Goal: Communication & Community: Answer question/provide support

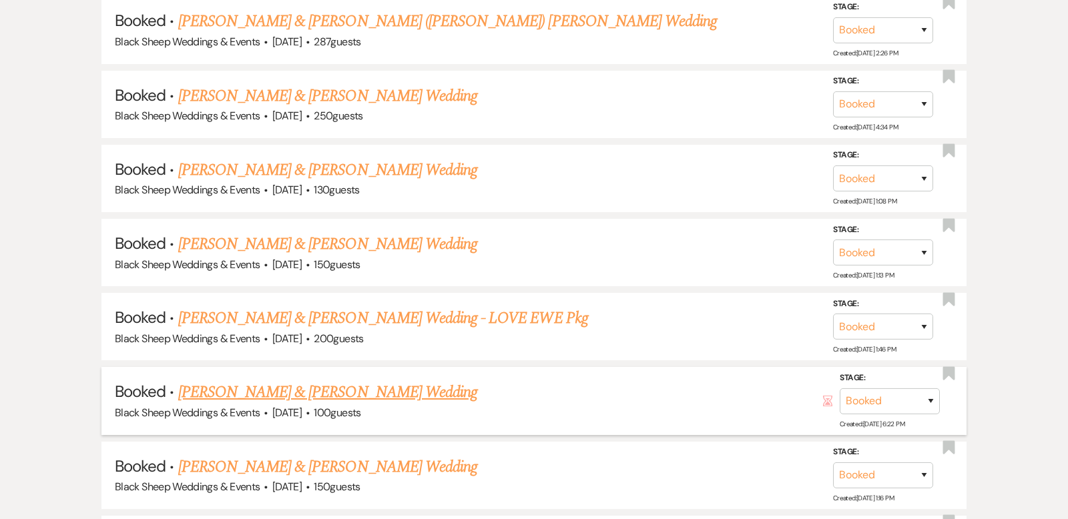
scroll to position [2419, 0]
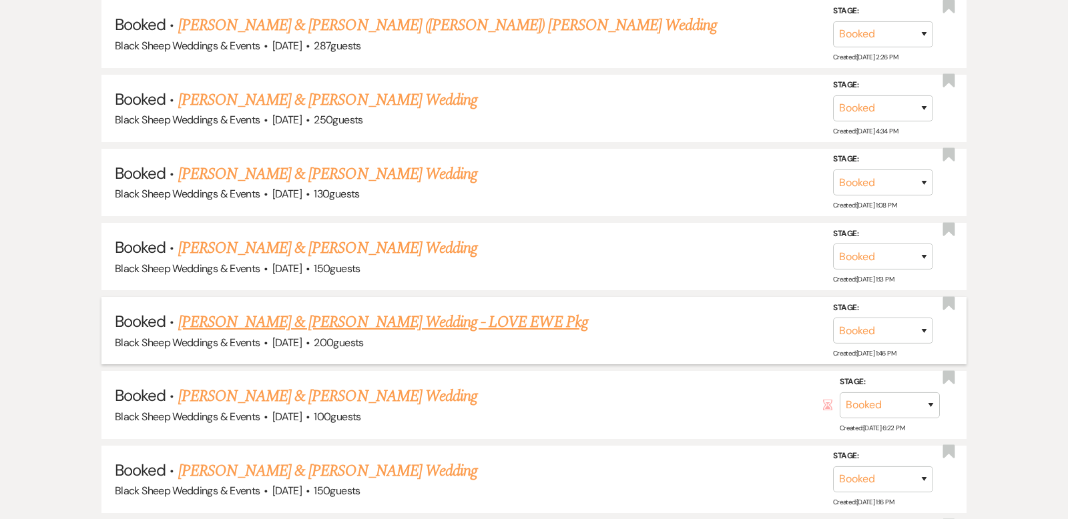
click at [308, 310] on link "[PERSON_NAME] & [PERSON_NAME] Wedding - LOVE EWE Pkg" at bounding box center [383, 322] width 410 height 24
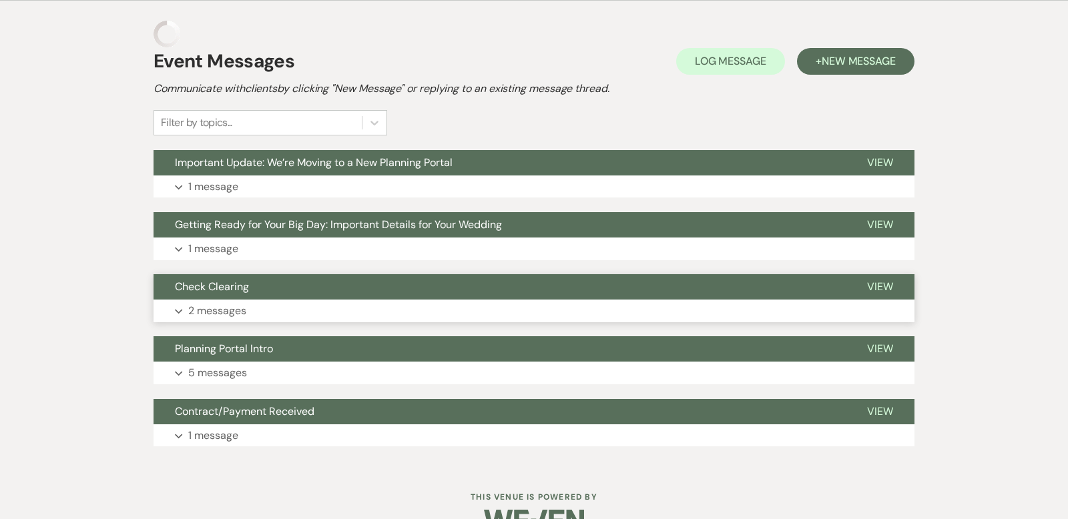
scroll to position [262, 0]
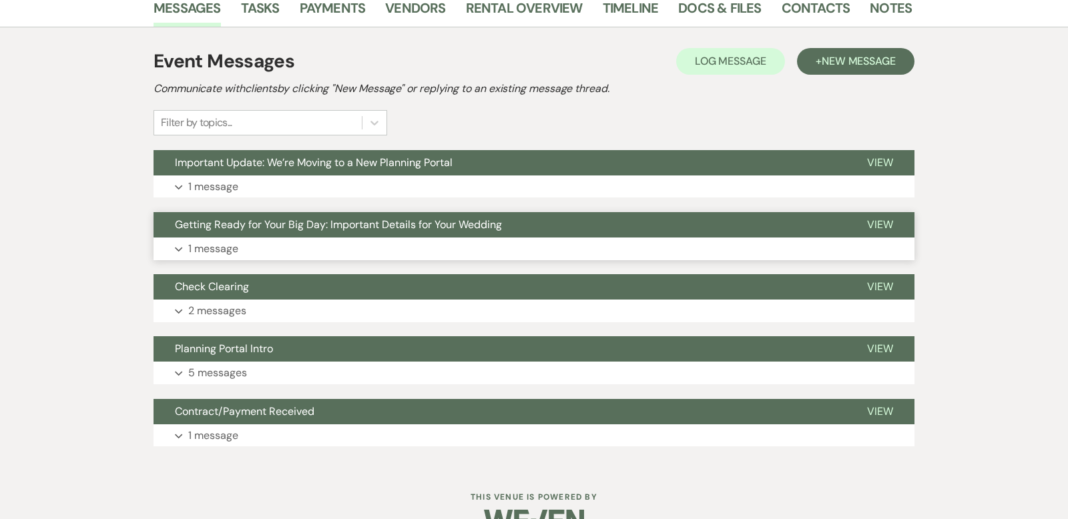
click at [176, 247] on icon "Expand" at bounding box center [179, 249] width 8 height 5
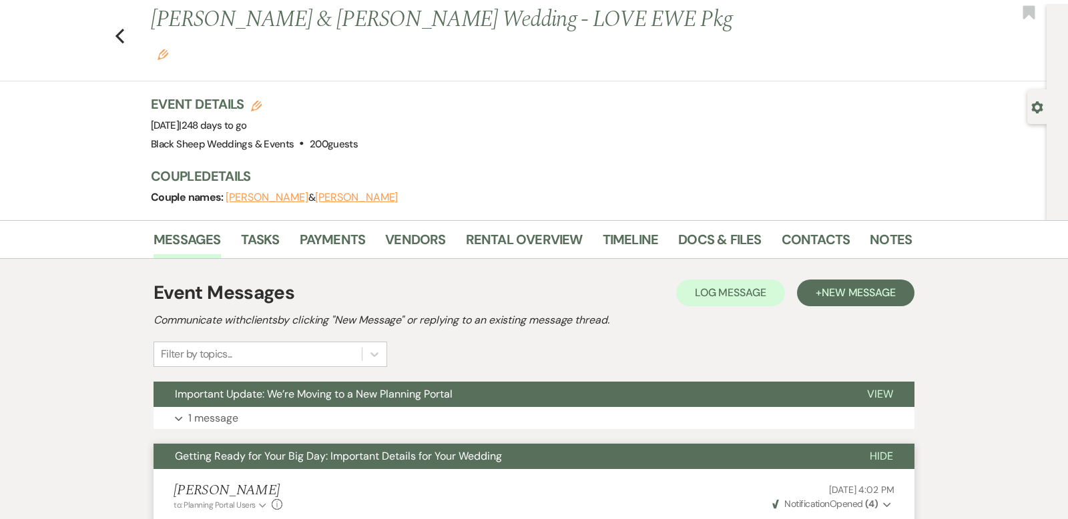
scroll to position [0, 0]
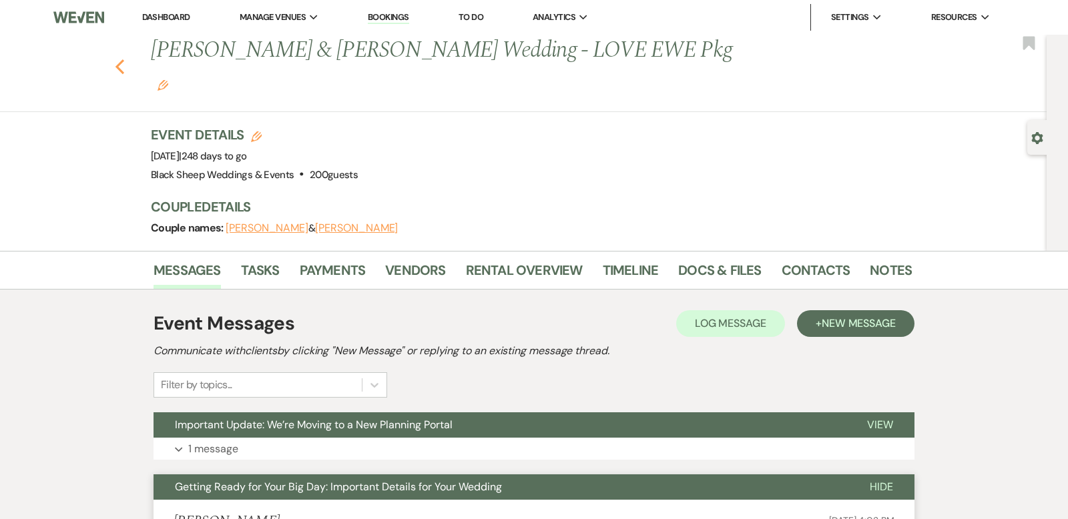
click at [119, 59] on use "button" at bounding box center [119, 66] width 9 height 15
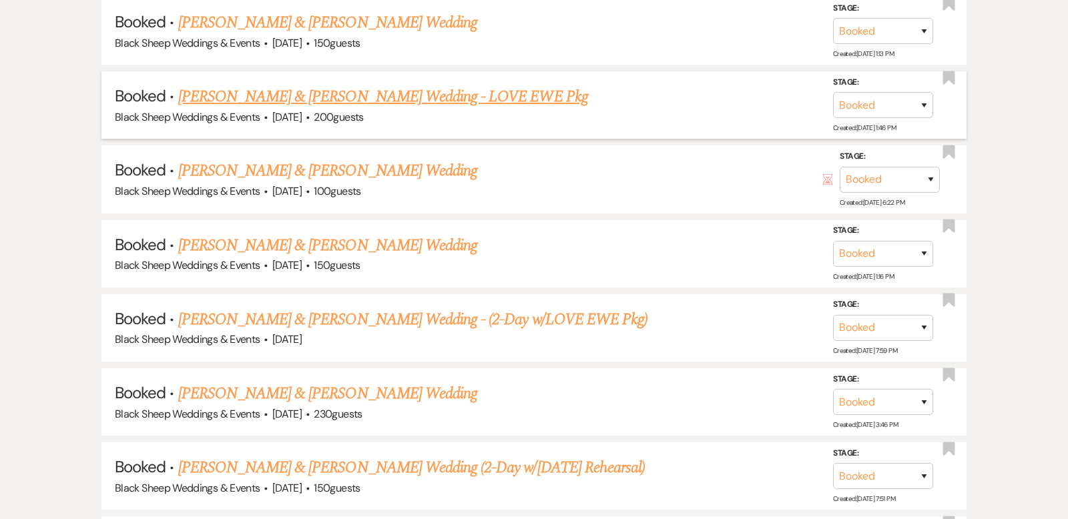
scroll to position [2652, 0]
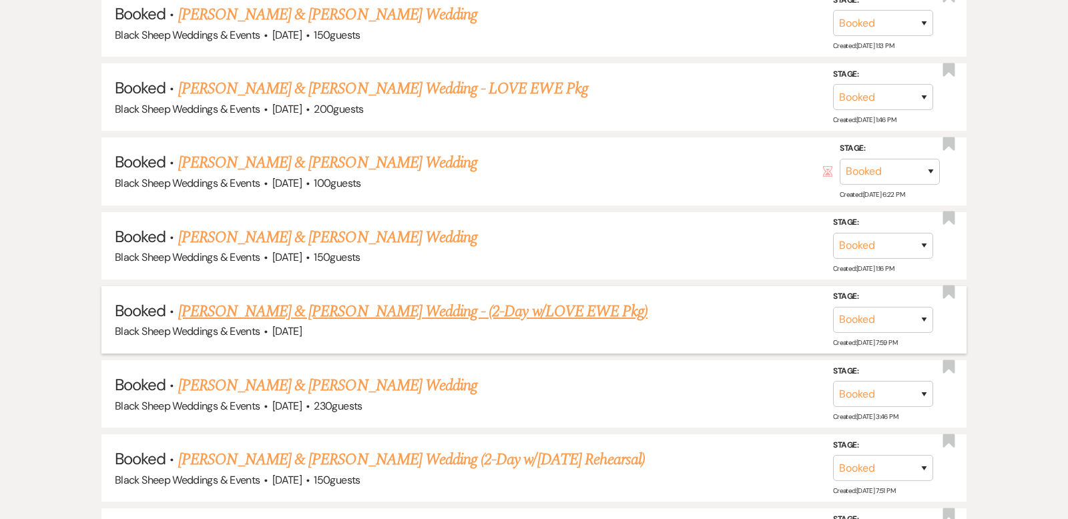
click at [325, 300] on link "[PERSON_NAME] & [PERSON_NAME] Wedding - (2-Day w/LOVE EWE Pkg)" at bounding box center [412, 312] width 469 height 24
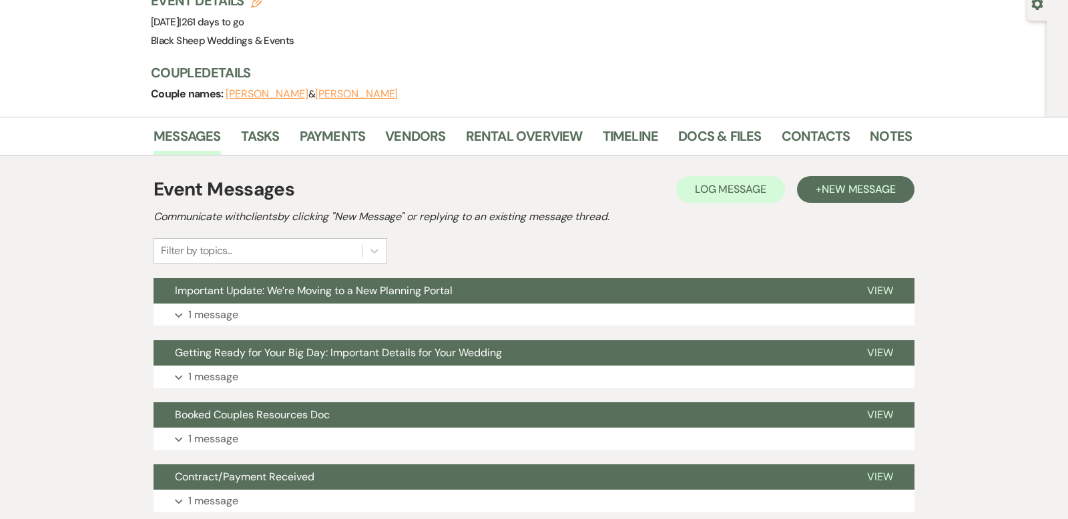
scroll to position [143, 0]
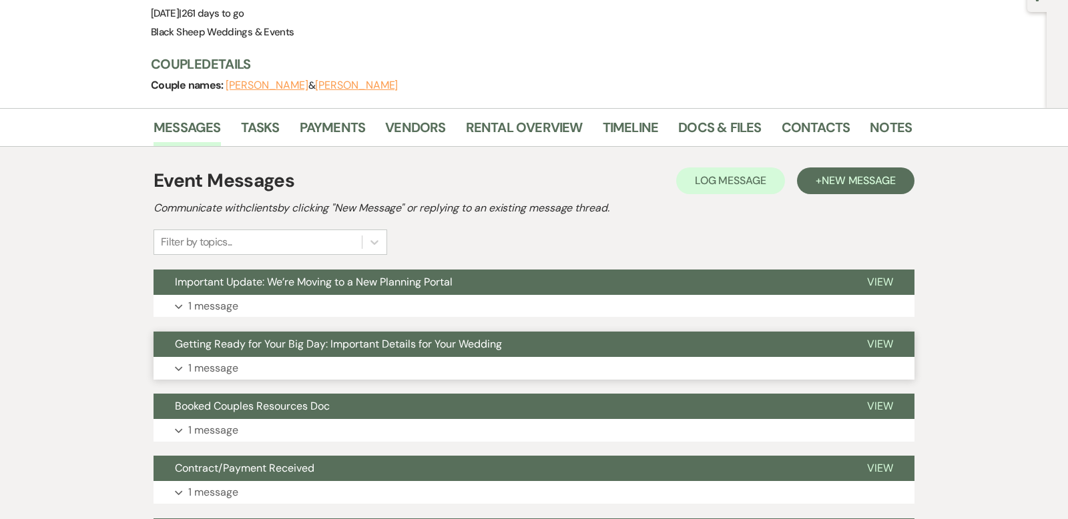
click at [178, 366] on icon "Expand" at bounding box center [179, 368] width 8 height 5
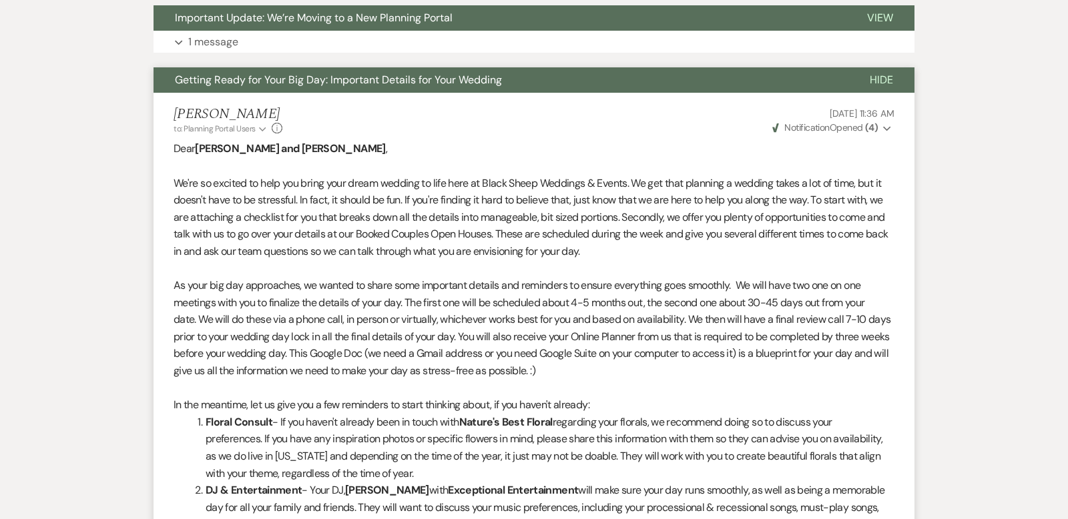
scroll to position [0, 0]
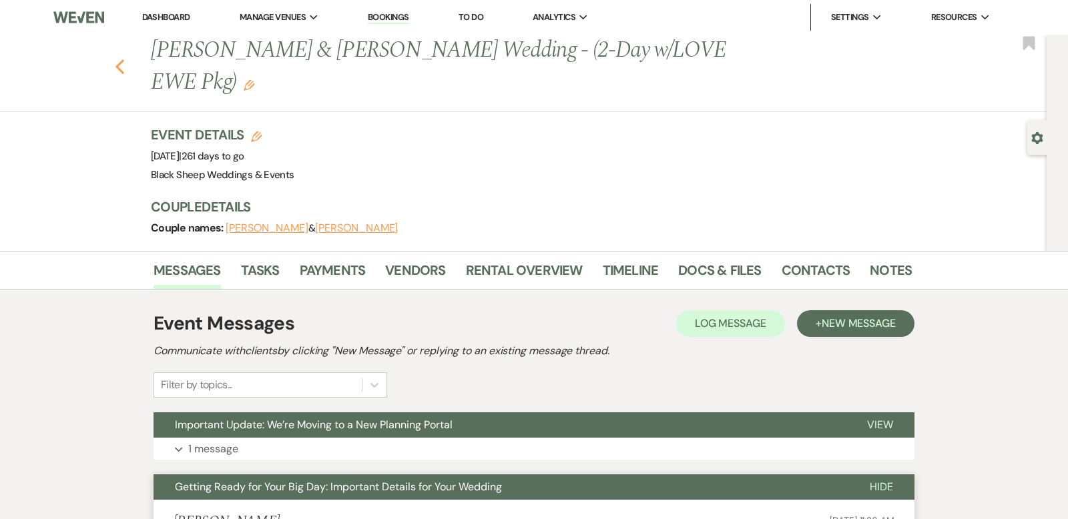
click at [118, 65] on use "button" at bounding box center [119, 66] width 9 height 15
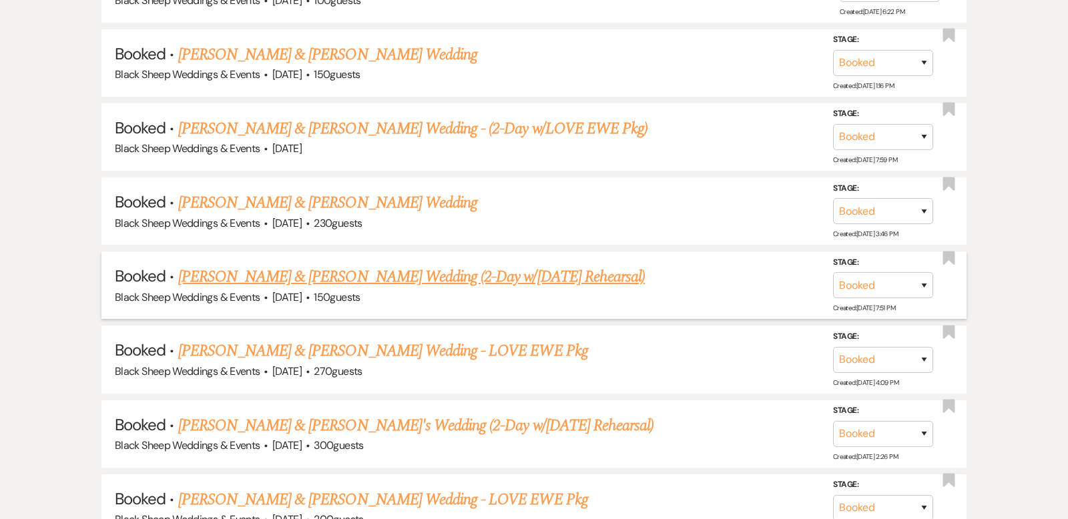
scroll to position [2888, 0]
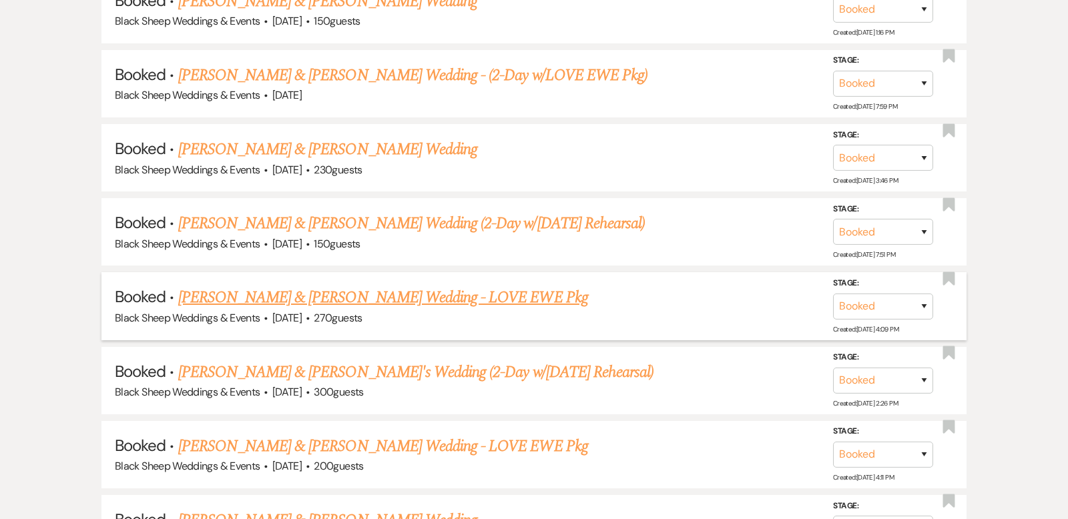
click at [338, 286] on link "[PERSON_NAME] & [PERSON_NAME] Wedding - LOVE EWE Pkg" at bounding box center [383, 298] width 410 height 24
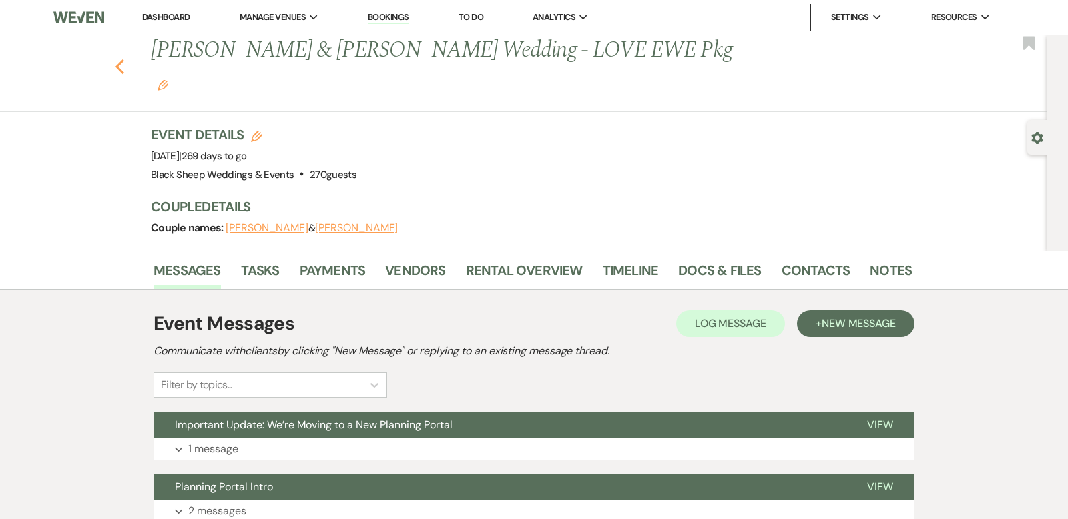
click at [118, 59] on use "button" at bounding box center [119, 66] width 9 height 15
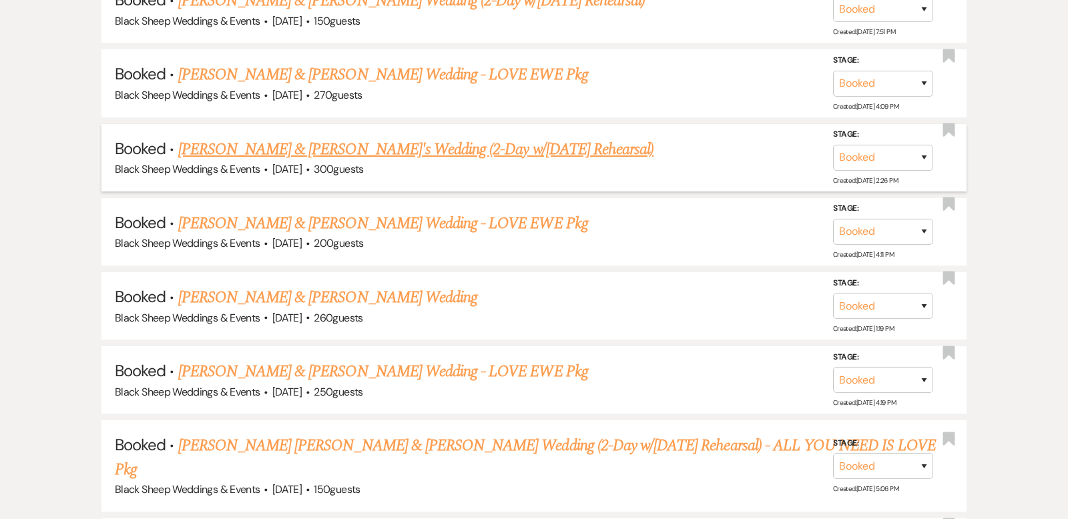
scroll to position [3113, 0]
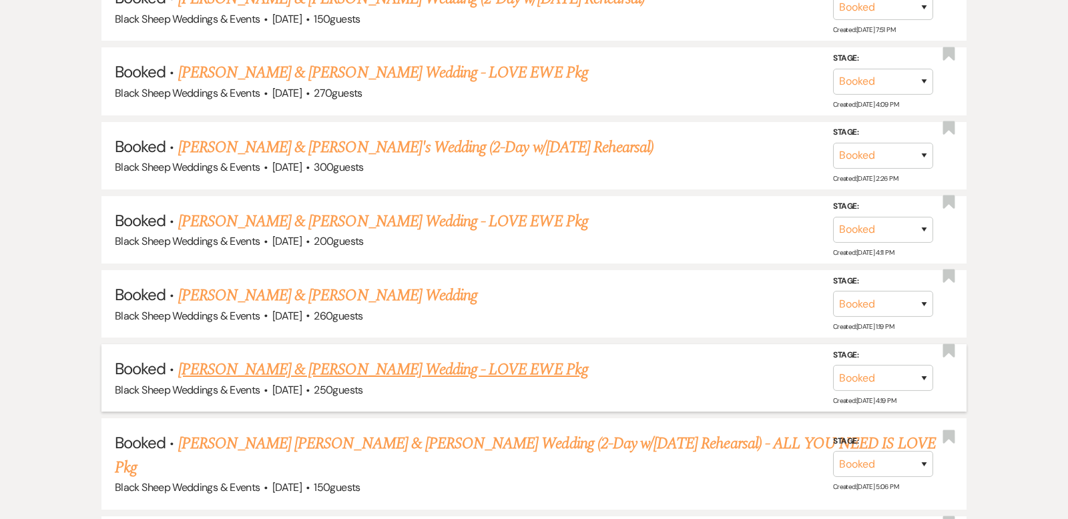
click at [294, 358] on link "[PERSON_NAME] & [PERSON_NAME] Wedding - LOVE EWE Pkg" at bounding box center [383, 370] width 410 height 24
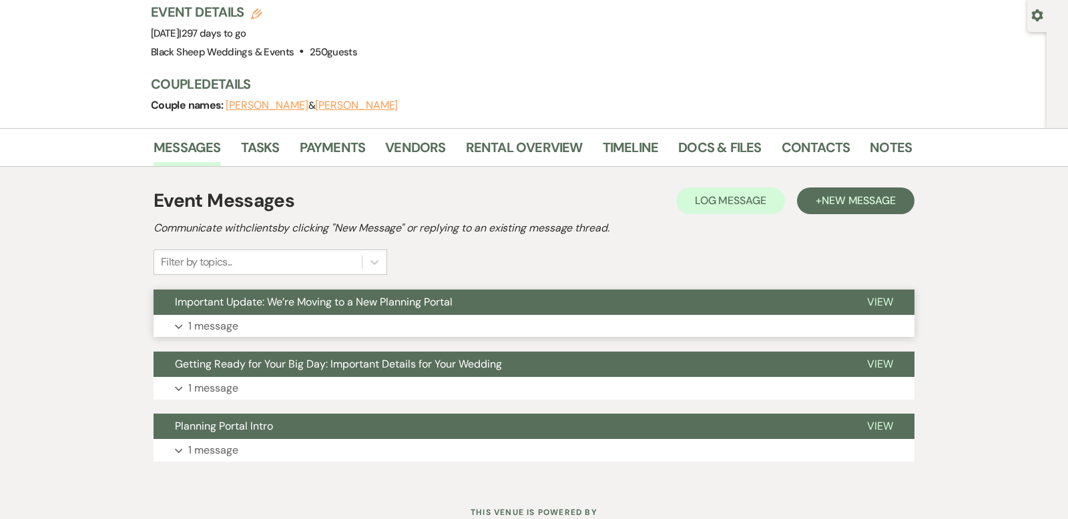
scroll to position [129, 0]
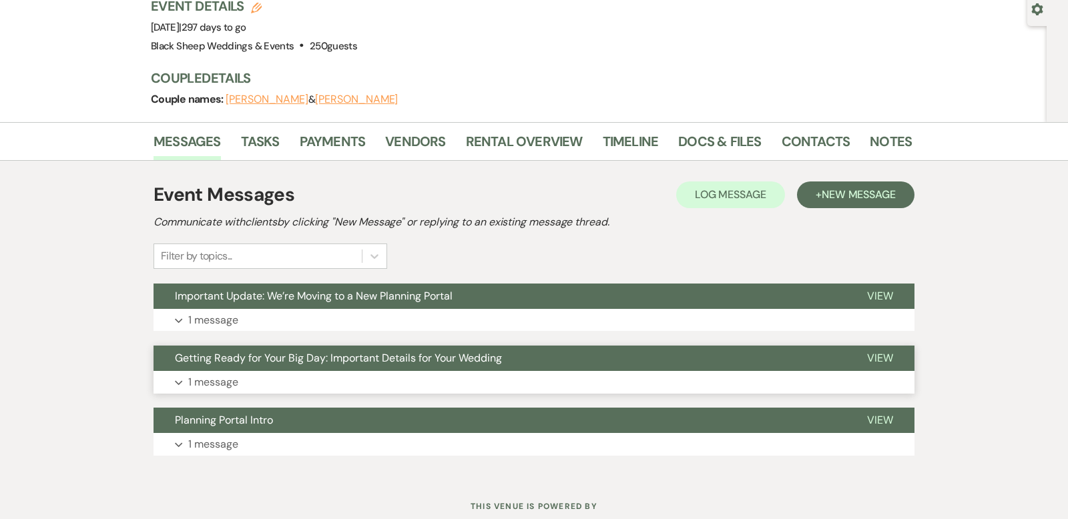
click at [179, 380] on icon "Expand" at bounding box center [179, 382] width 8 height 5
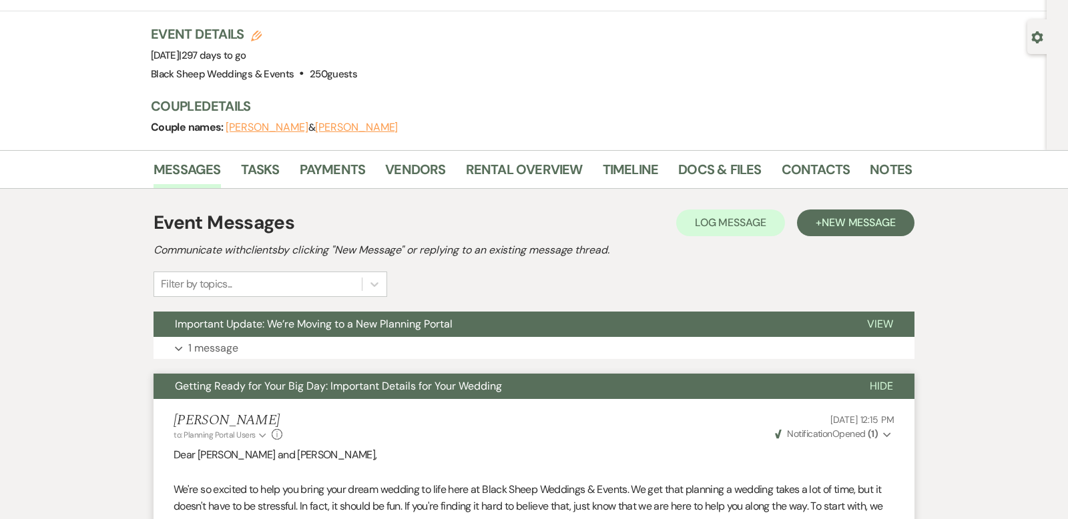
scroll to position [0, 0]
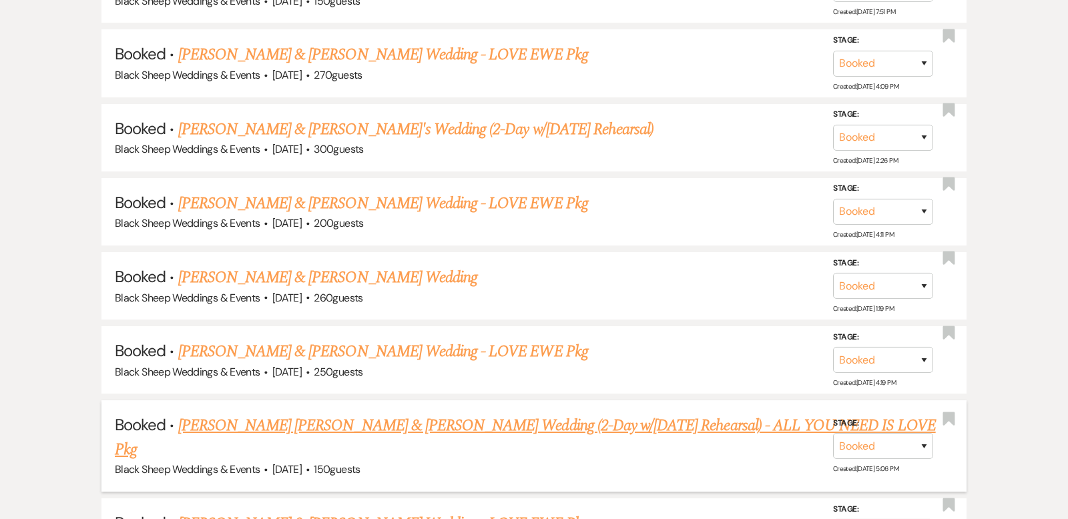
scroll to position [3132, 0]
click at [406, 413] on link "[PERSON_NAME] [PERSON_NAME] & [PERSON_NAME] Wedding (2-Day w/[DATE] Rehearsal) …" at bounding box center [525, 437] width 821 height 48
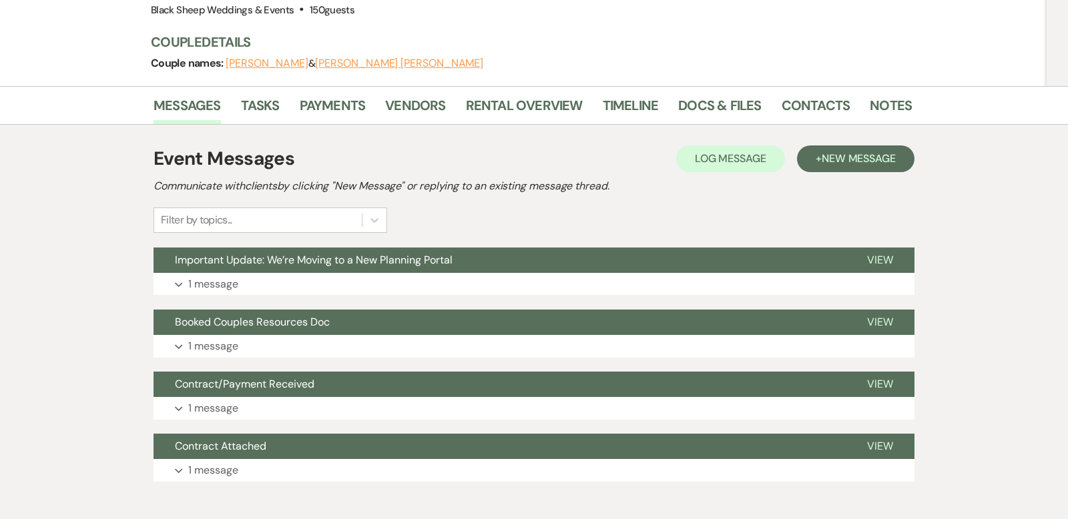
scroll to position [169, 0]
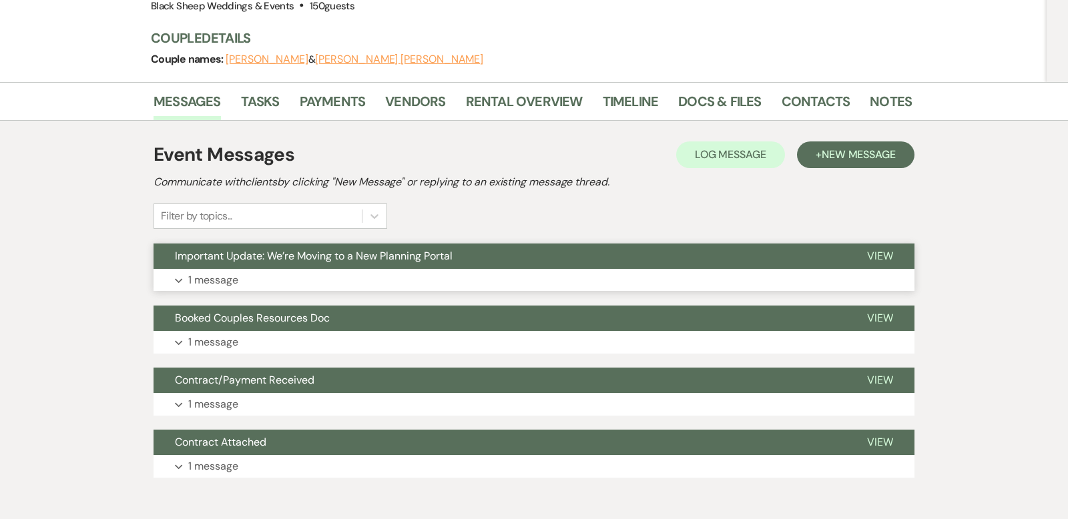
click at [178, 278] on icon "Expand" at bounding box center [179, 280] width 8 height 5
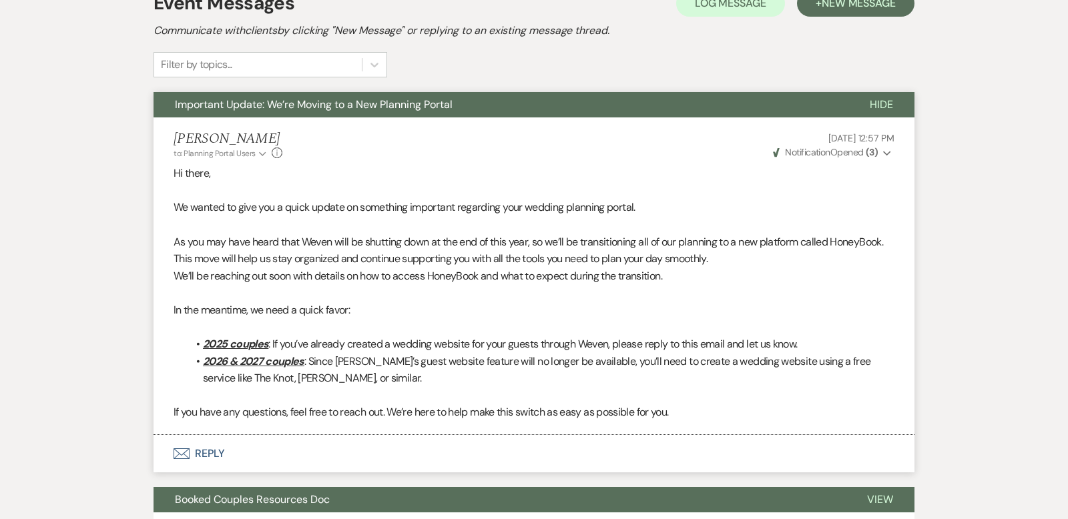
scroll to position [317, 0]
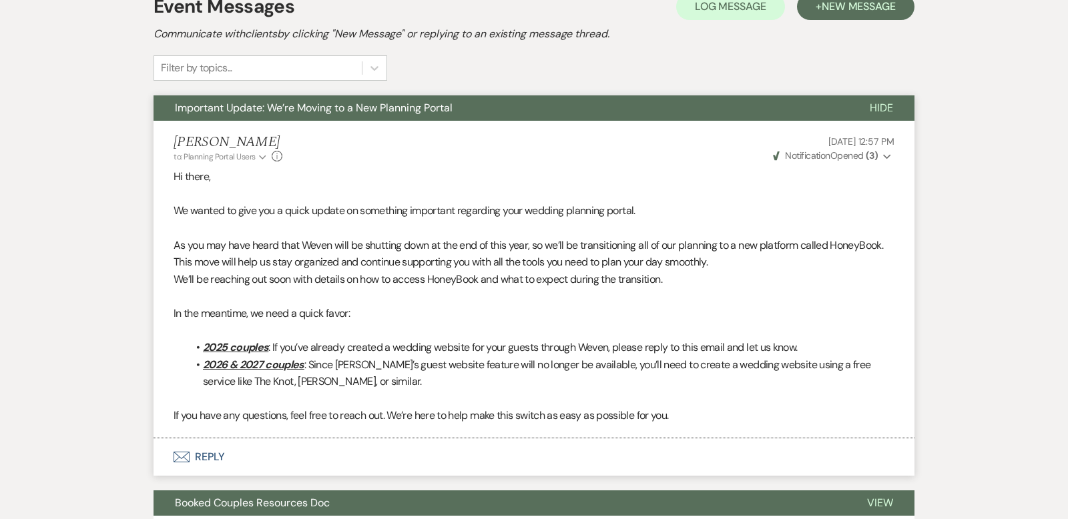
click at [884, 105] on span "Hide" at bounding box center [881, 108] width 23 height 14
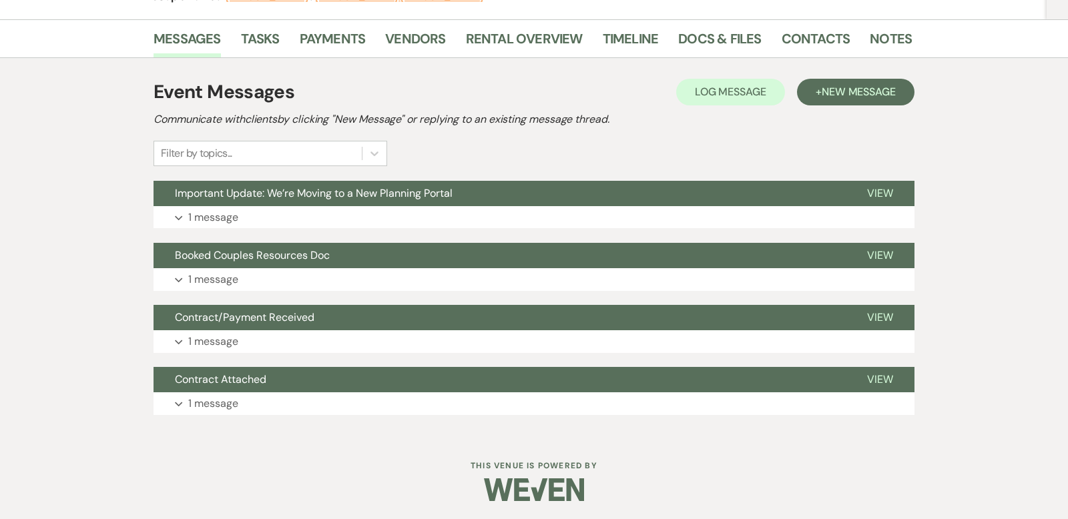
scroll to position [0, 0]
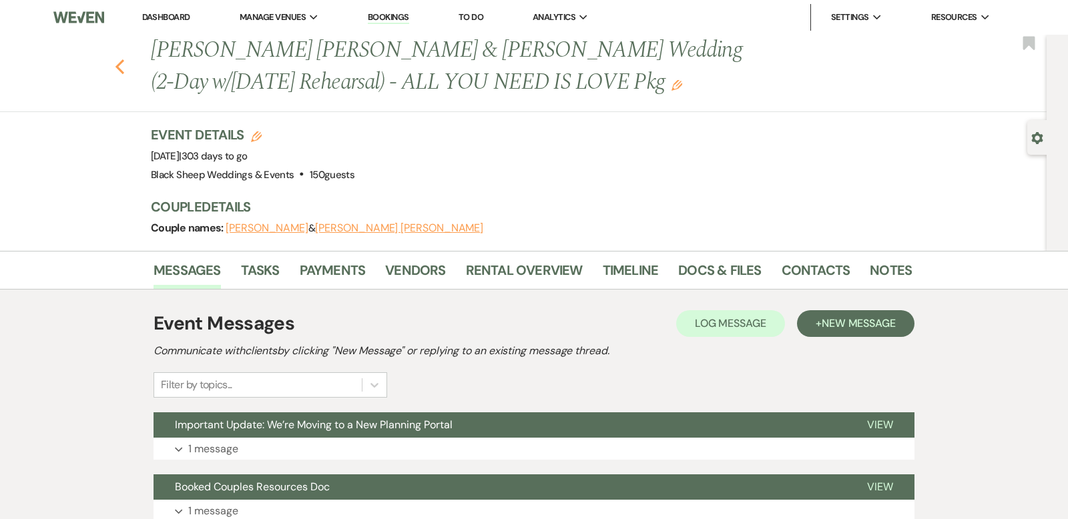
click at [117, 65] on use "button" at bounding box center [119, 66] width 9 height 15
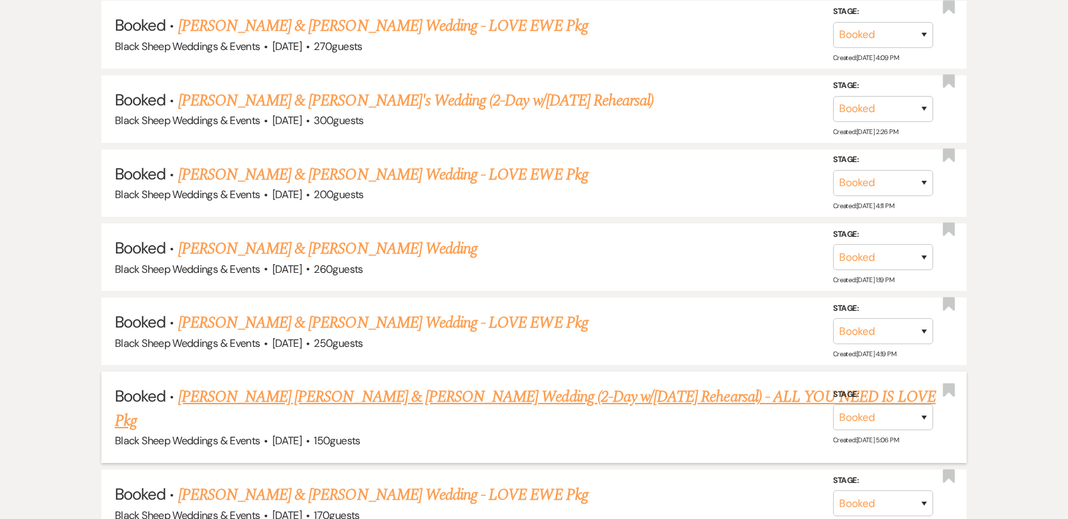
scroll to position [3171, 0]
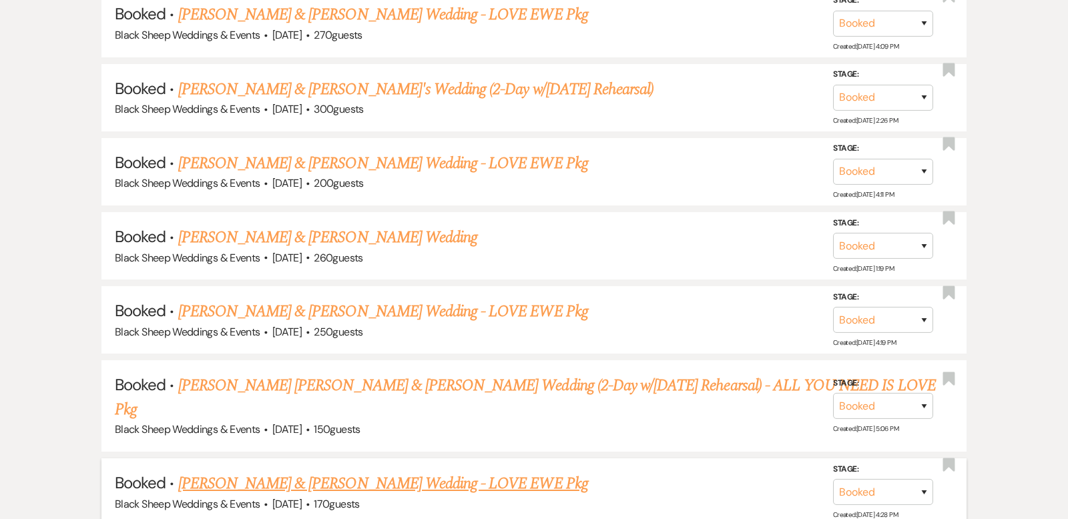
click at [444, 472] on link "[PERSON_NAME] & [PERSON_NAME] Wedding - LOVE EWE Pkg" at bounding box center [383, 484] width 410 height 24
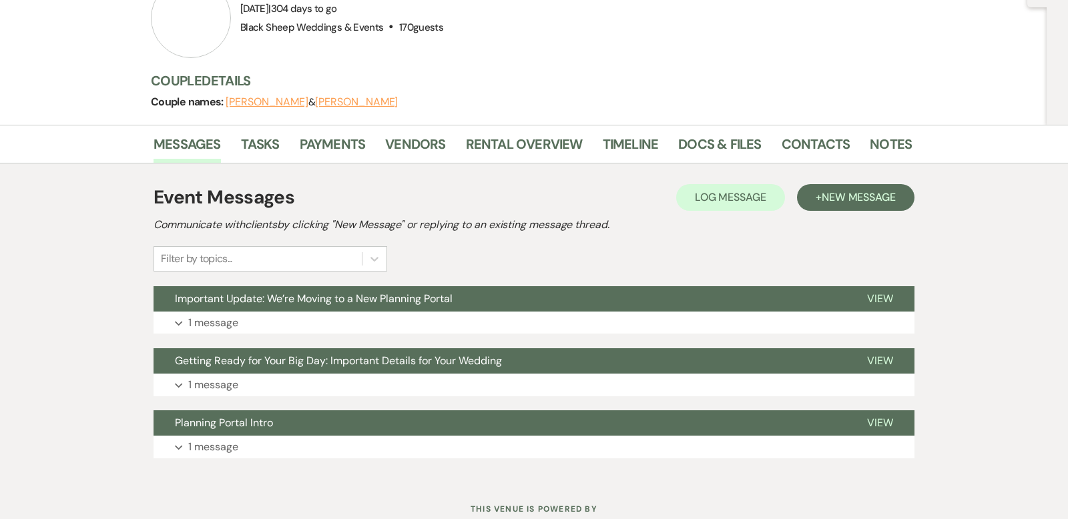
scroll to position [158, 0]
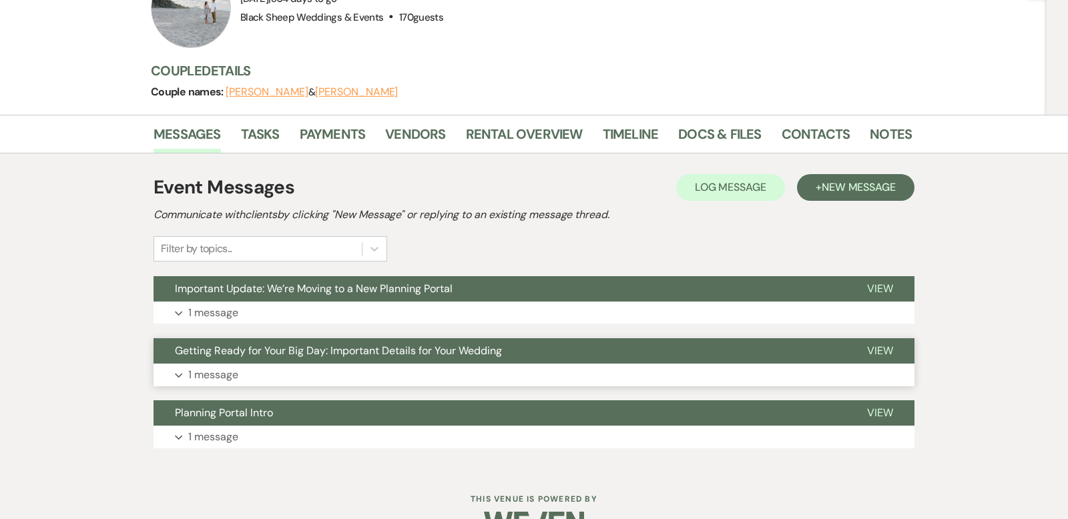
click at [179, 373] on icon "Expand" at bounding box center [179, 375] width 8 height 5
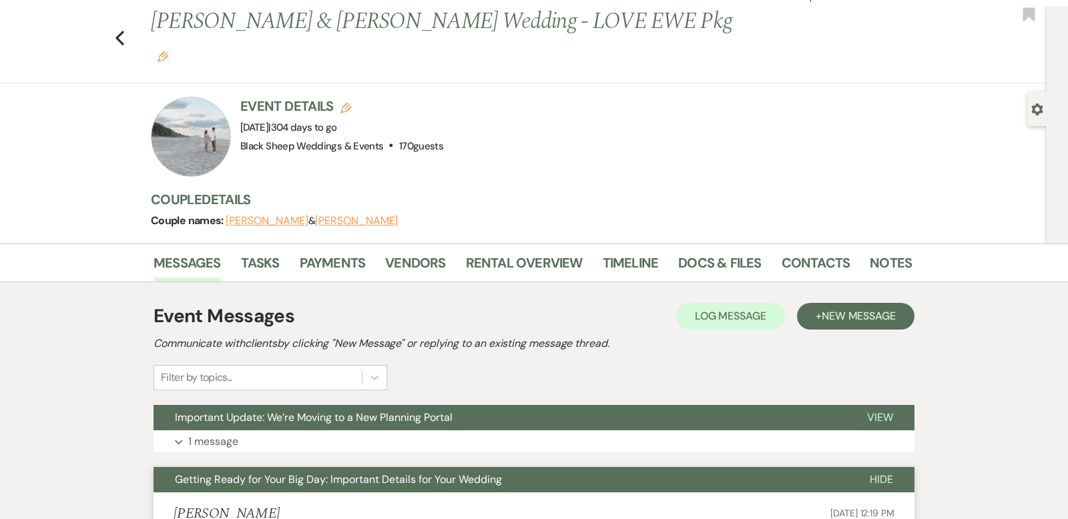
scroll to position [0, 0]
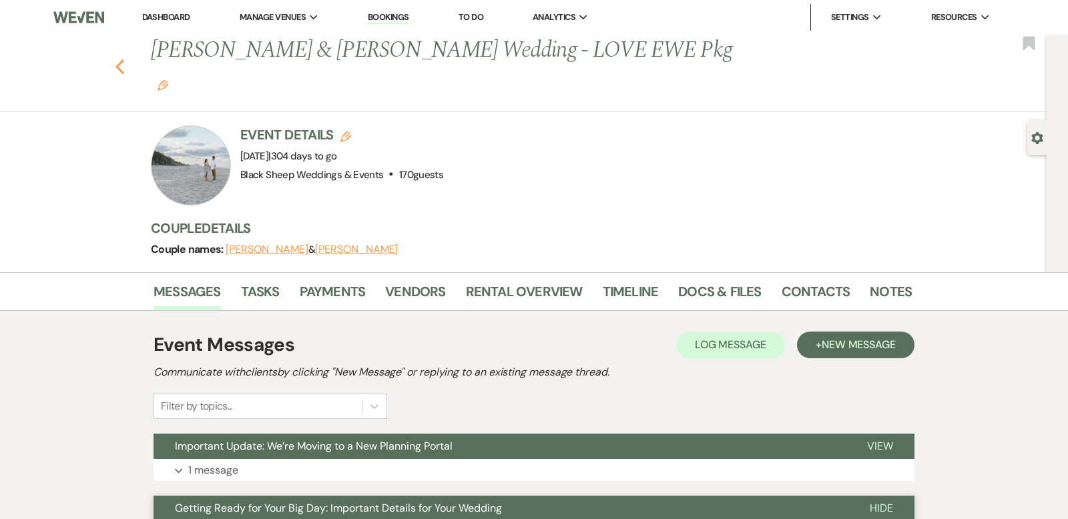
click at [120, 59] on icon "Previous" at bounding box center [120, 67] width 10 height 16
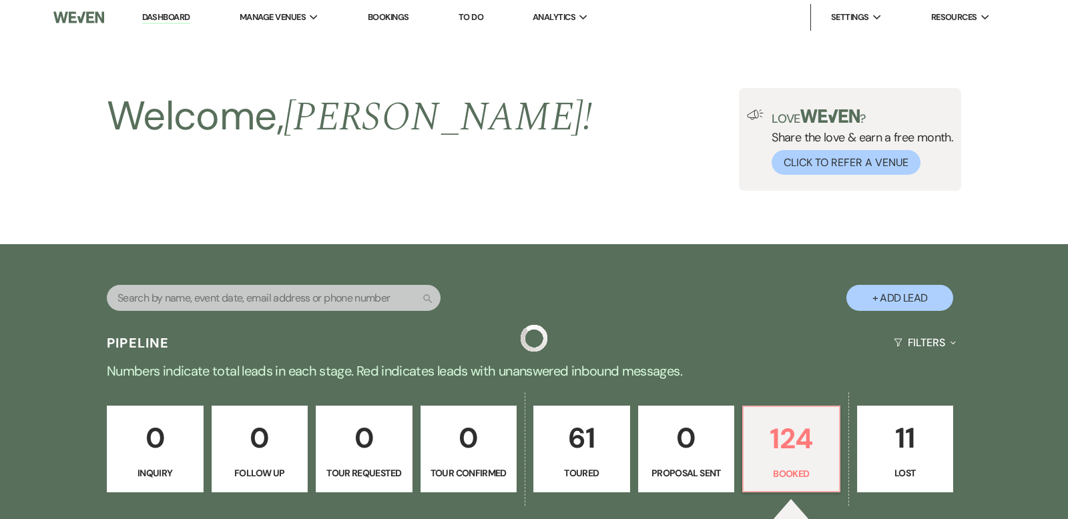
scroll to position [3171, 0]
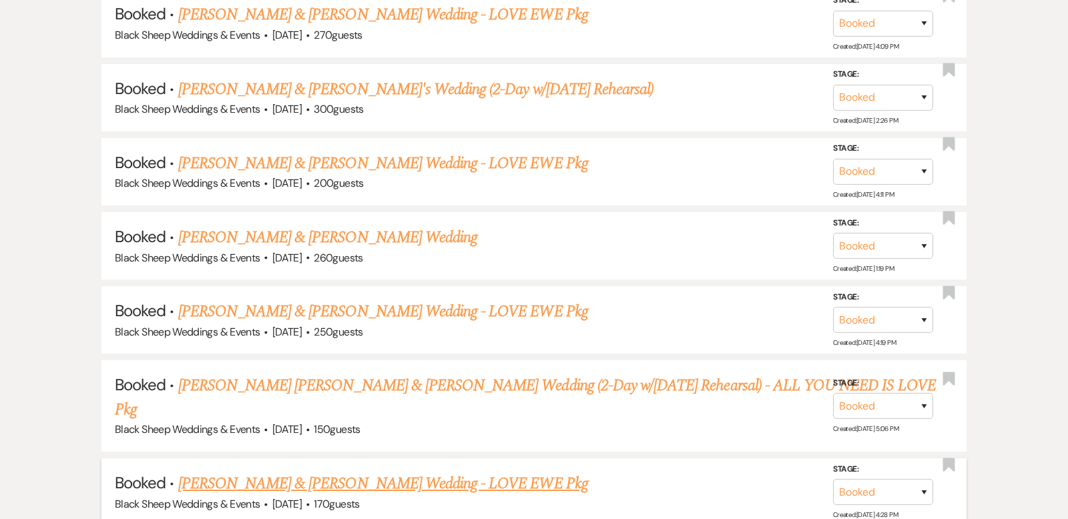
click at [364, 472] on link "[PERSON_NAME] & [PERSON_NAME] Wedding - LOVE EWE Pkg" at bounding box center [383, 484] width 410 height 24
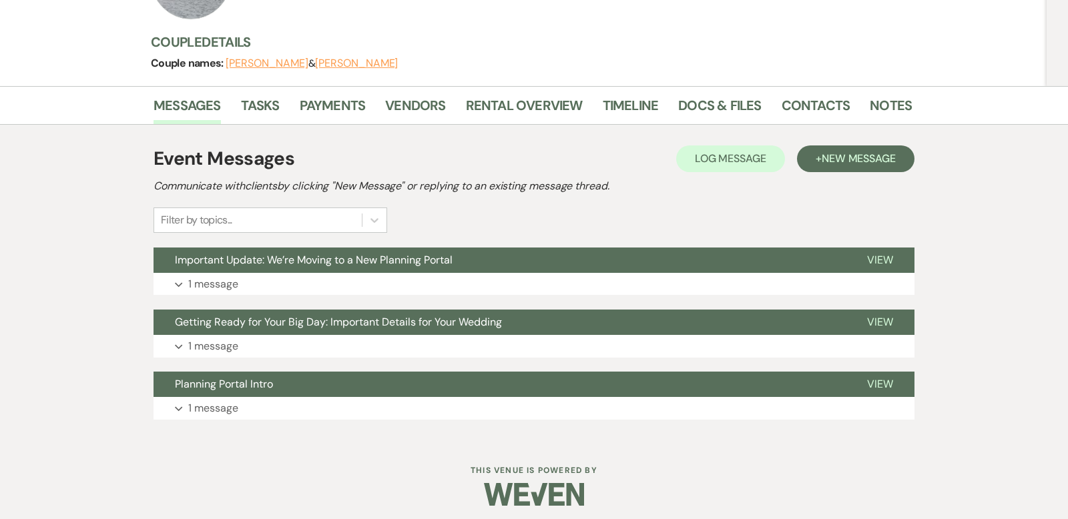
scroll to position [160, 0]
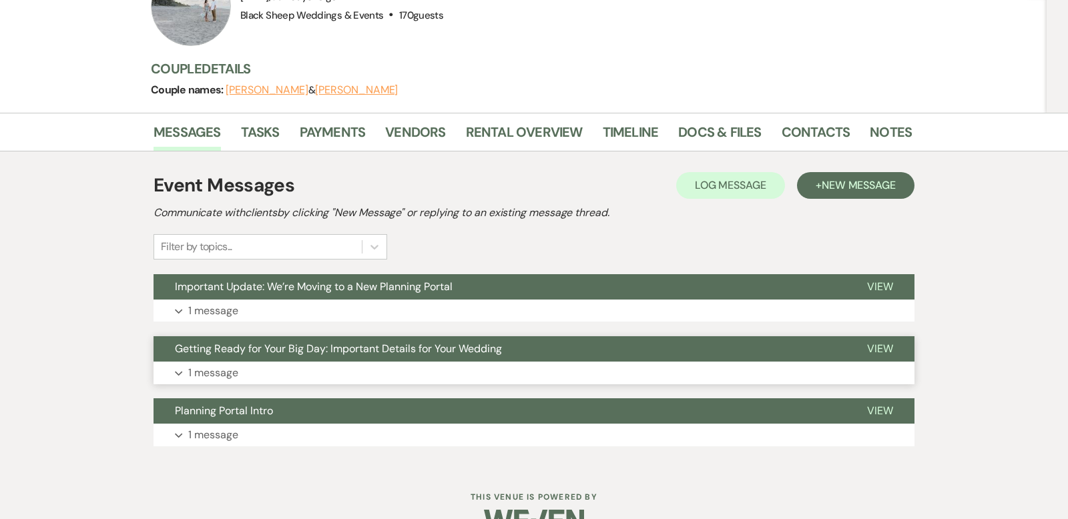
click at [177, 371] on icon "Expand" at bounding box center [179, 373] width 8 height 5
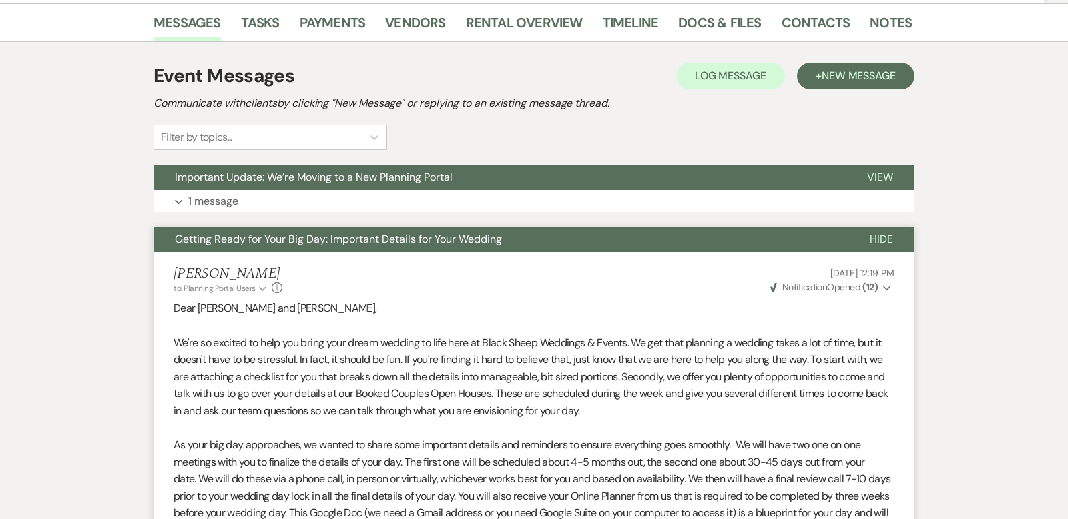
scroll to position [0, 0]
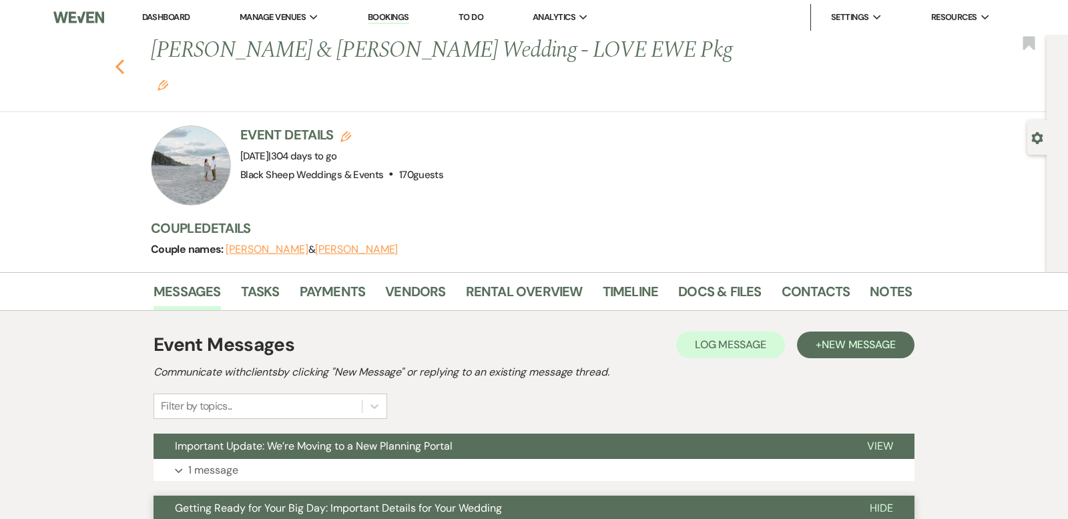
click at [117, 59] on icon "Previous" at bounding box center [120, 67] width 10 height 16
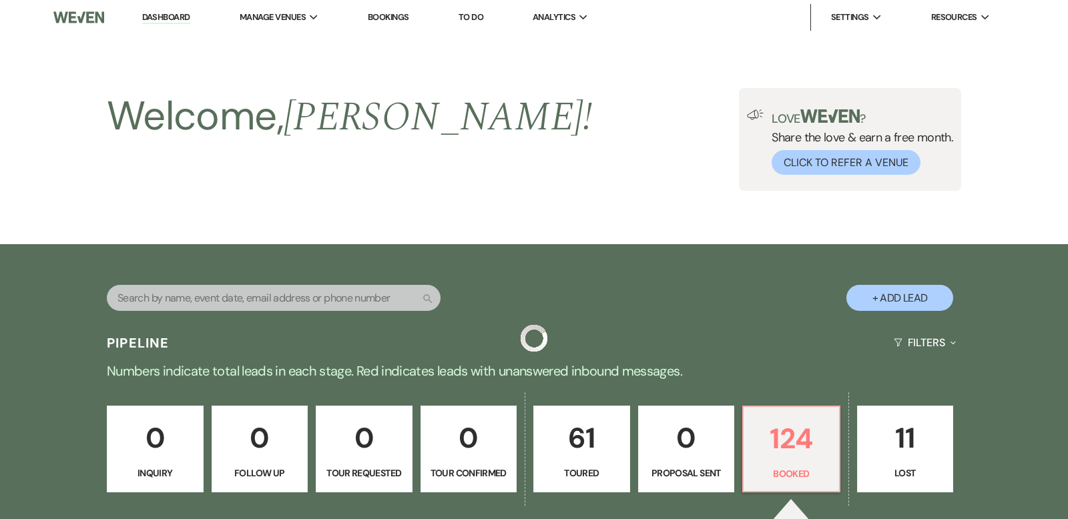
scroll to position [3171, 0]
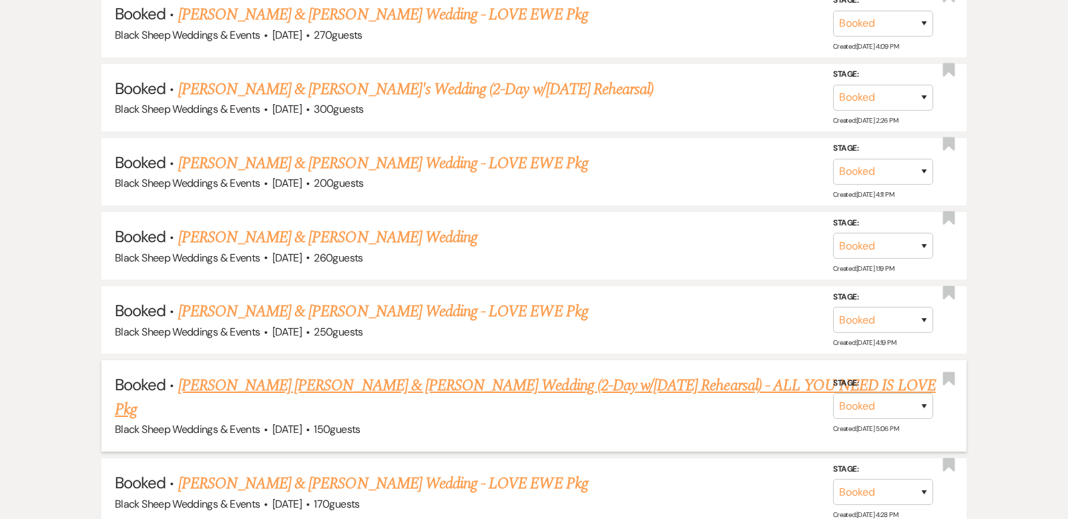
click at [396, 374] on link "[PERSON_NAME] [PERSON_NAME] & [PERSON_NAME] Wedding (2-Day w/[DATE] Rehearsal) …" at bounding box center [525, 398] width 821 height 48
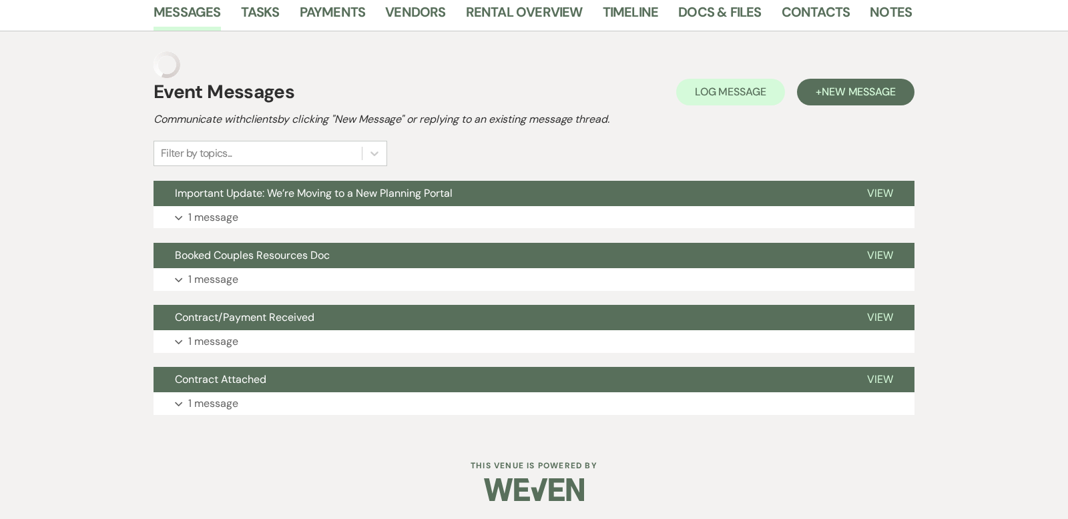
scroll to position [232, 0]
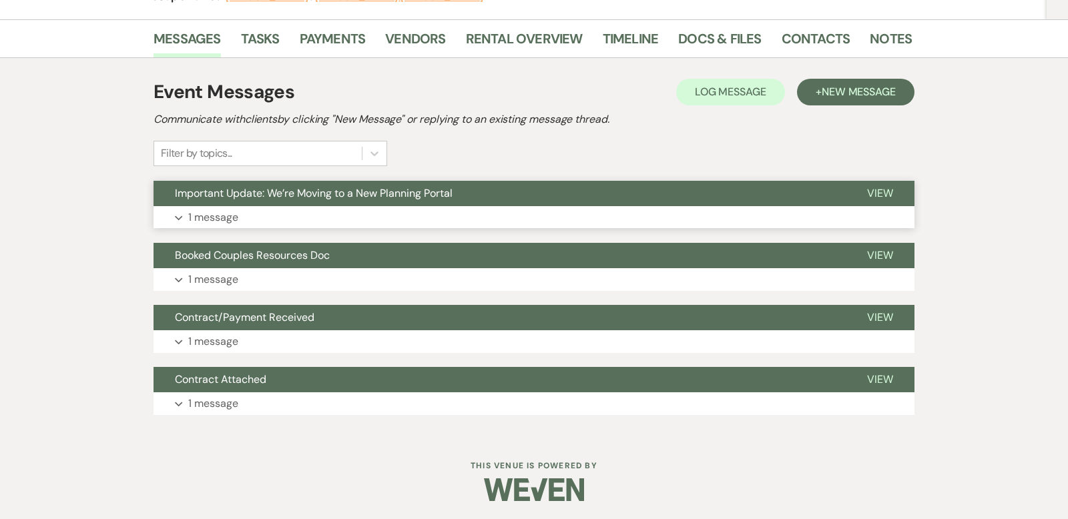
click at [180, 216] on use "button" at bounding box center [178, 218] width 7 height 5
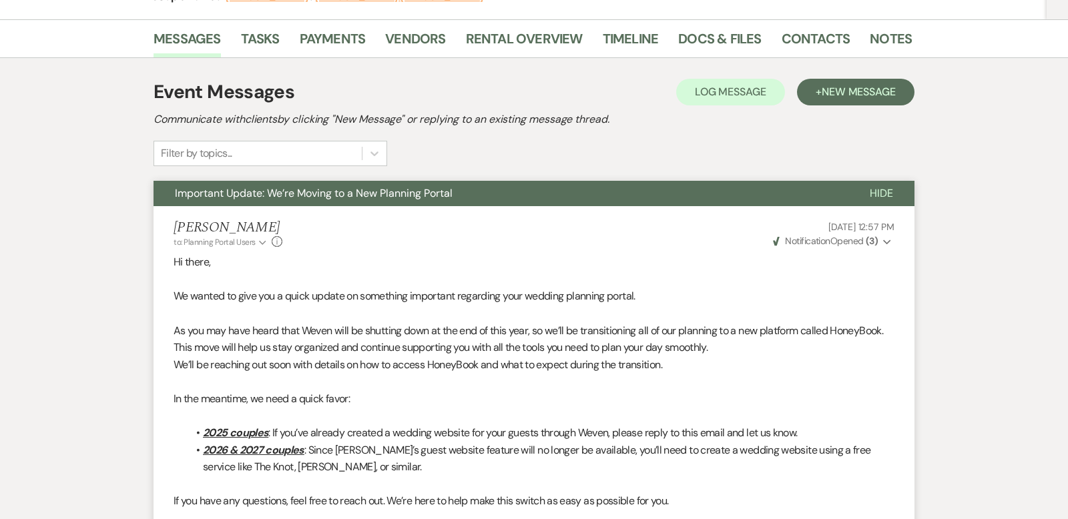
click at [889, 190] on span "Hide" at bounding box center [881, 193] width 23 height 14
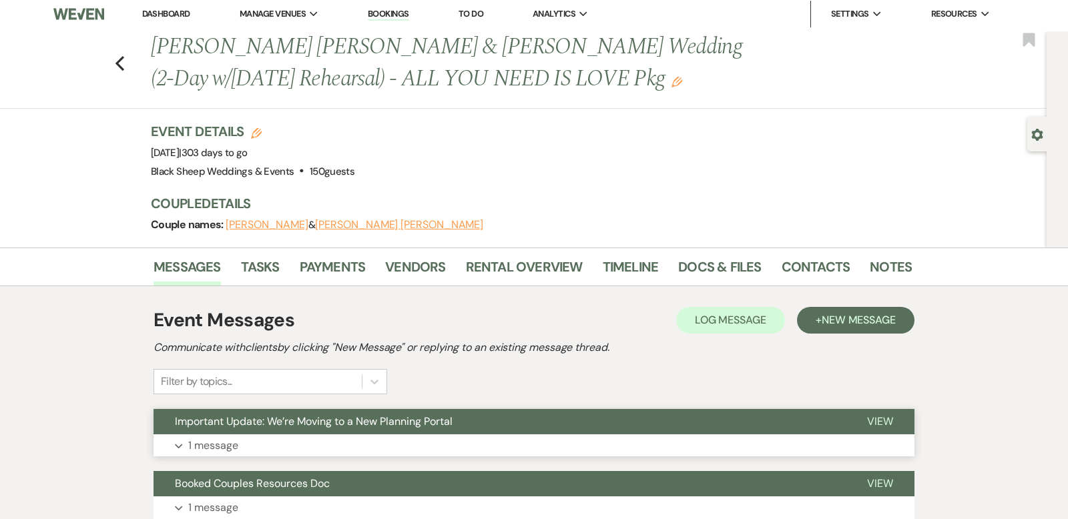
scroll to position [0, 0]
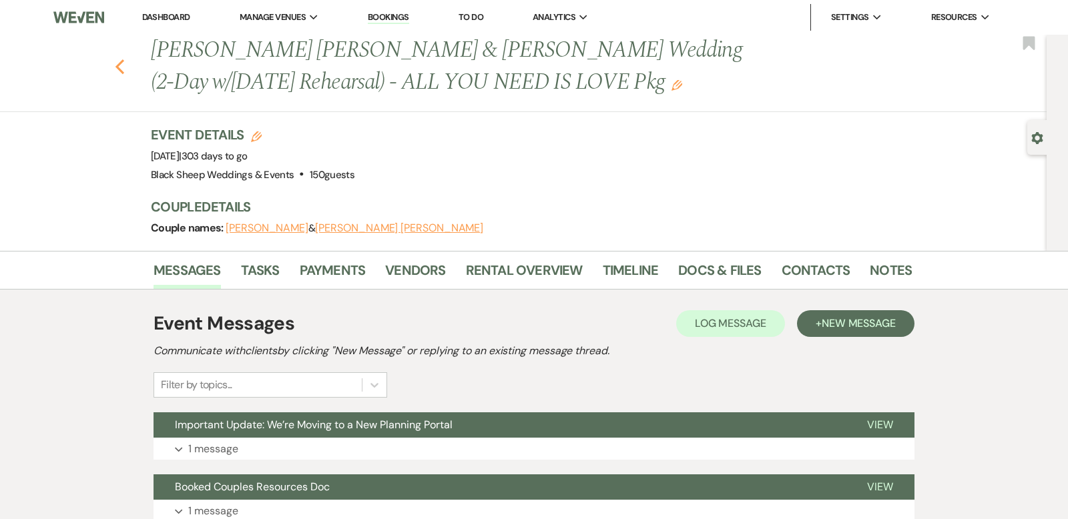
click at [120, 61] on use "button" at bounding box center [119, 66] width 9 height 15
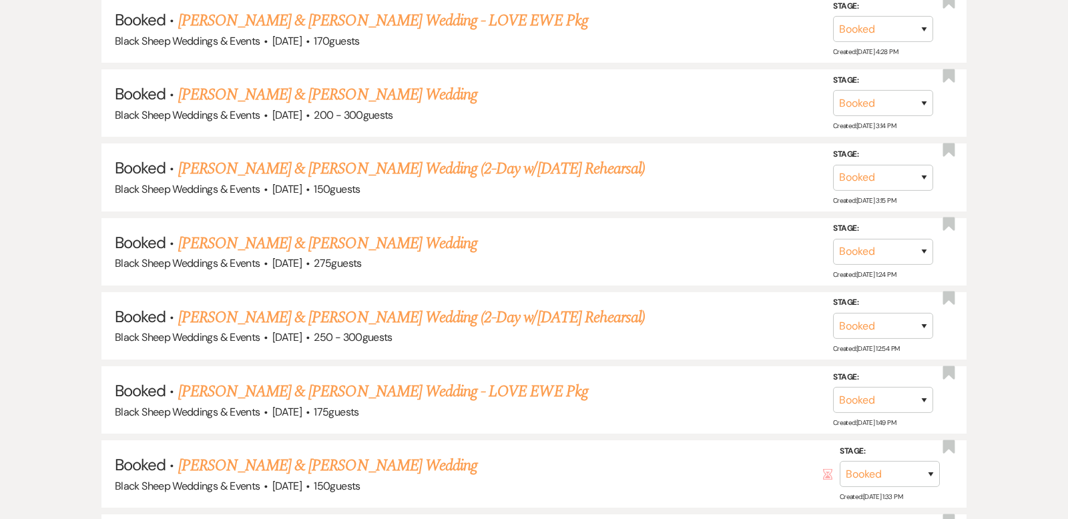
scroll to position [3638, 0]
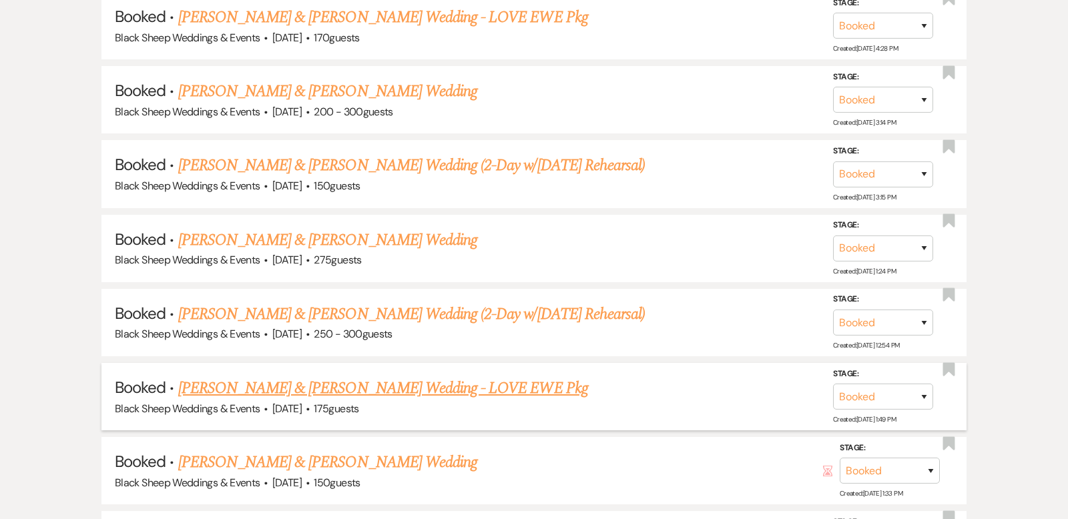
click at [284, 376] on link "[PERSON_NAME] & [PERSON_NAME] Wedding - LOVE EWE Pkg" at bounding box center [383, 388] width 410 height 24
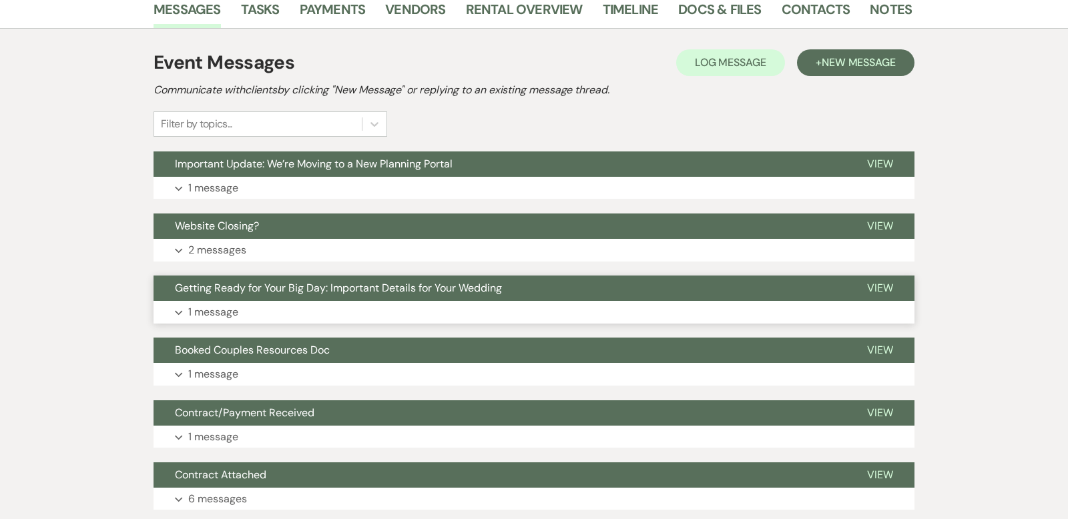
scroll to position [290, 0]
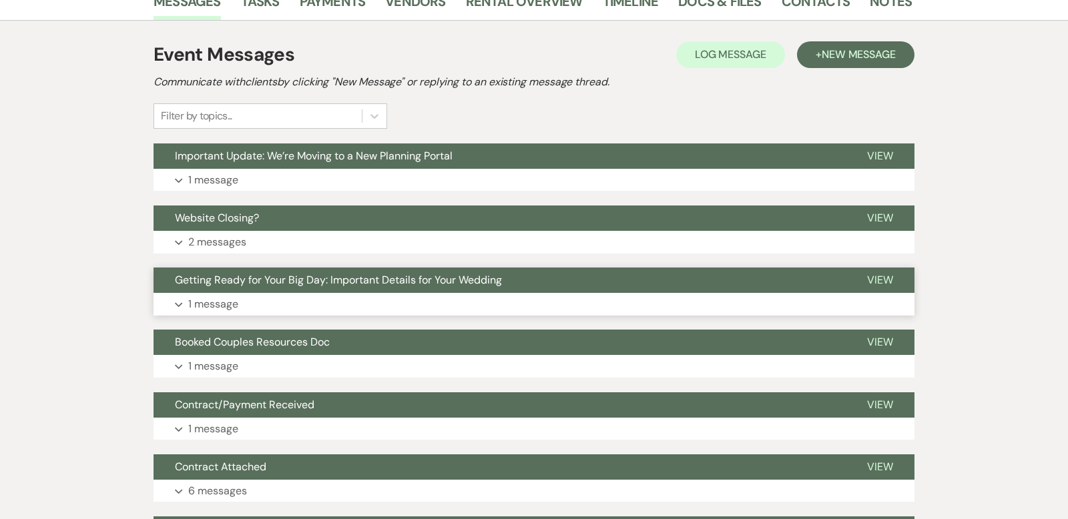
click at [180, 303] on use "button" at bounding box center [178, 305] width 7 height 5
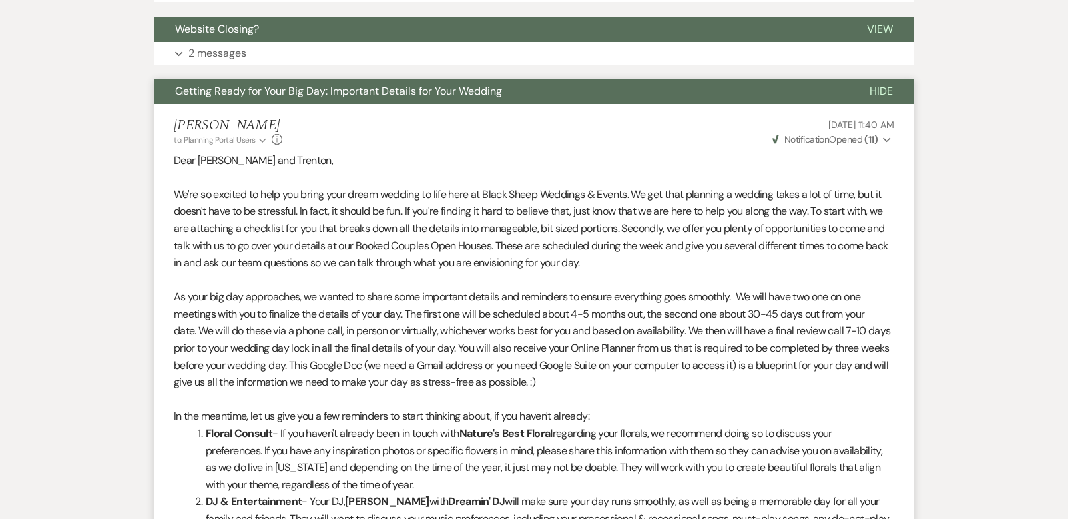
scroll to position [0, 0]
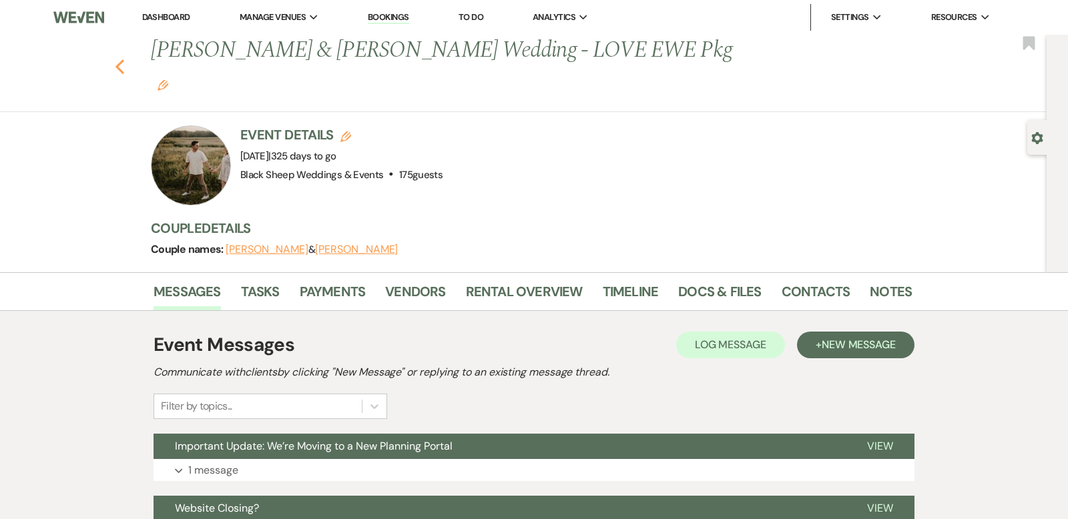
click at [120, 59] on icon "Previous" at bounding box center [120, 67] width 10 height 16
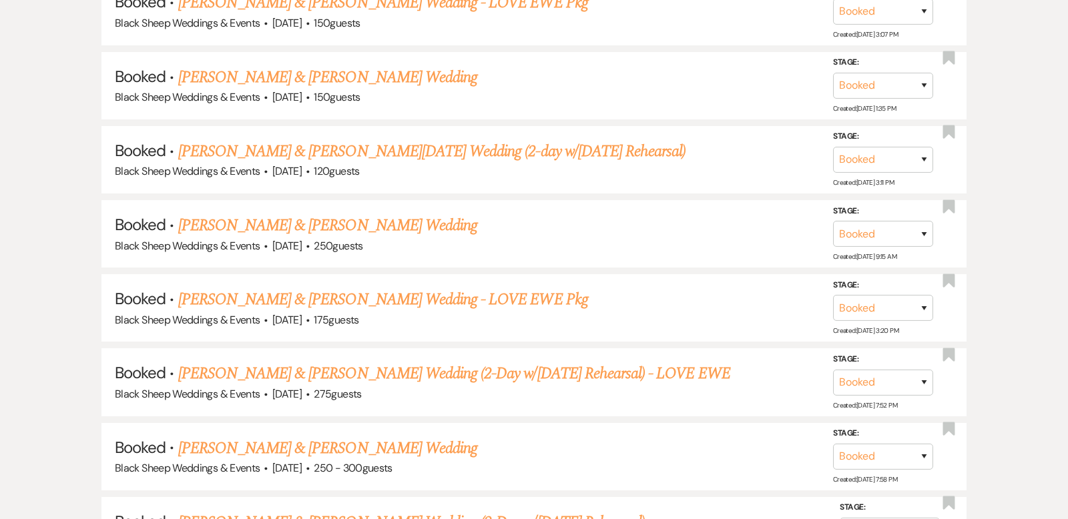
scroll to position [4174, 0]
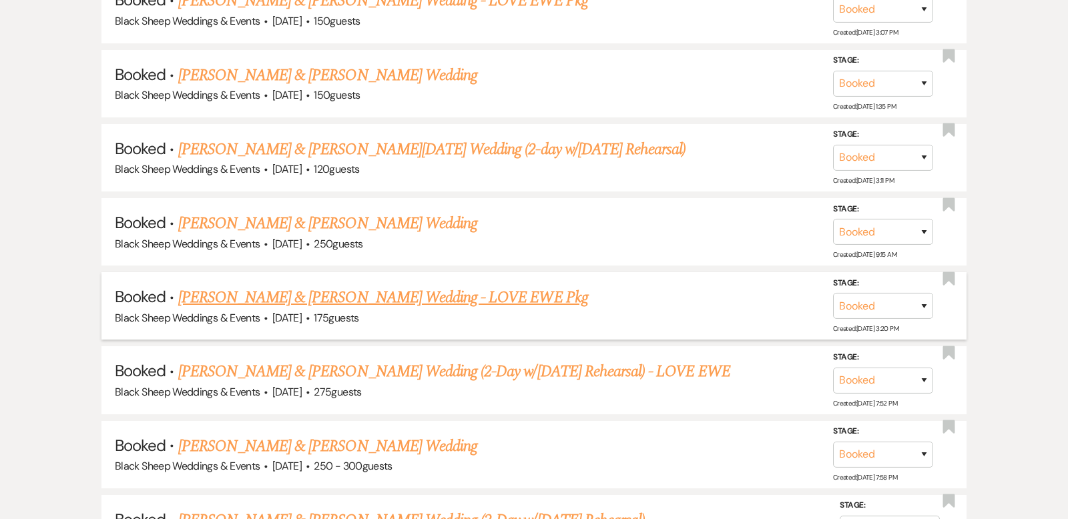
click at [378, 286] on link "[PERSON_NAME] & [PERSON_NAME] Wedding - LOVE EWE Pkg" at bounding box center [383, 298] width 410 height 24
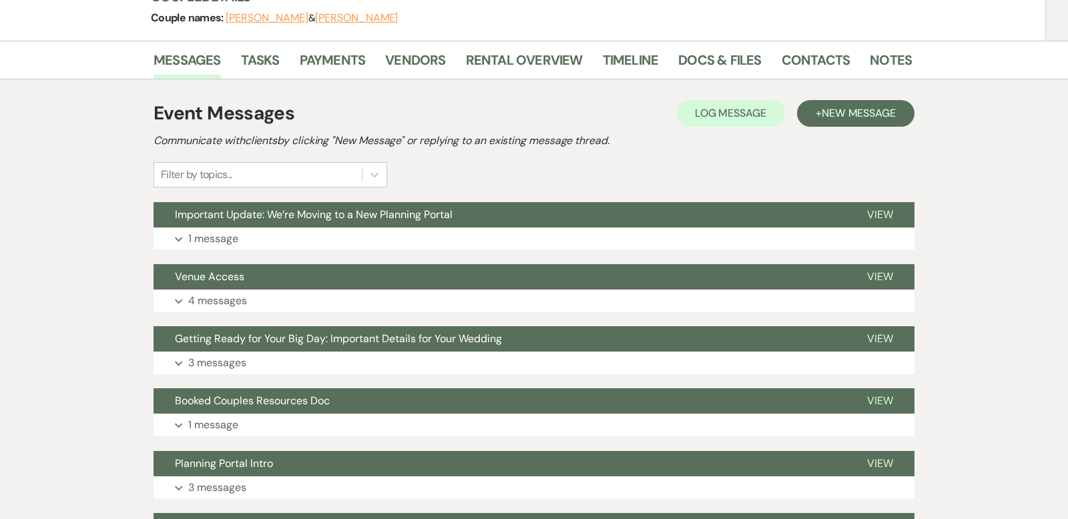
scroll to position [215, 0]
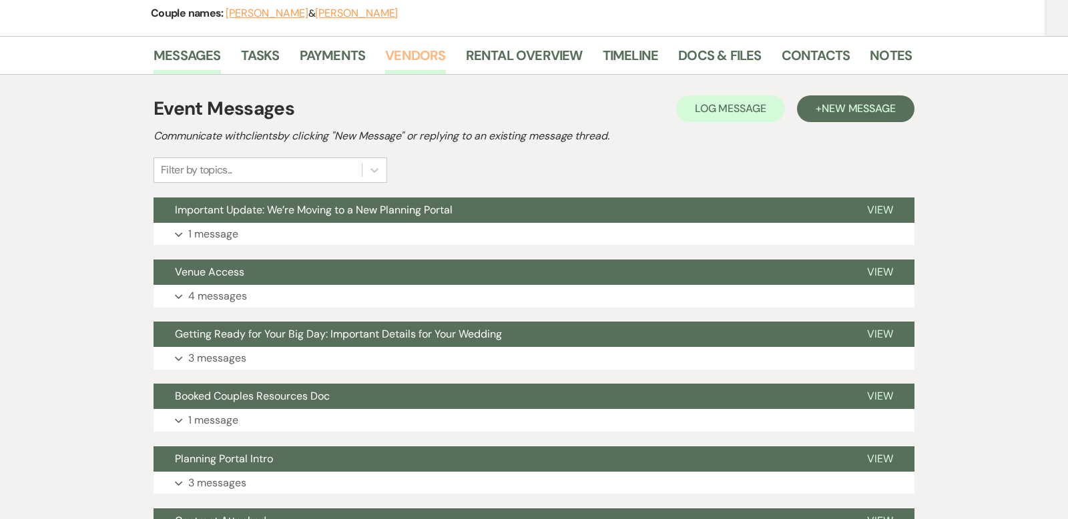
click at [406, 45] on link "Vendors" at bounding box center [415, 59] width 60 height 29
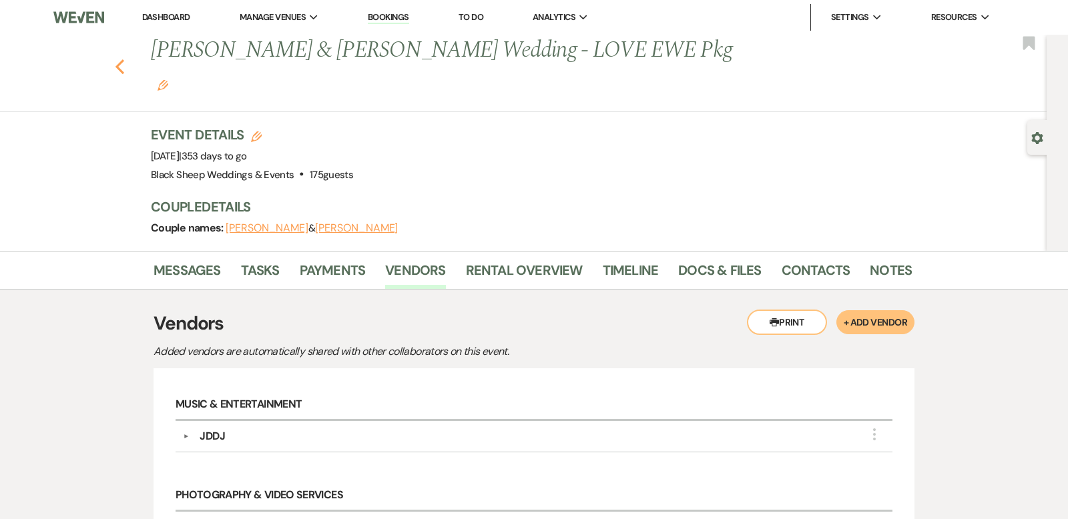
click at [121, 59] on use "button" at bounding box center [119, 66] width 9 height 15
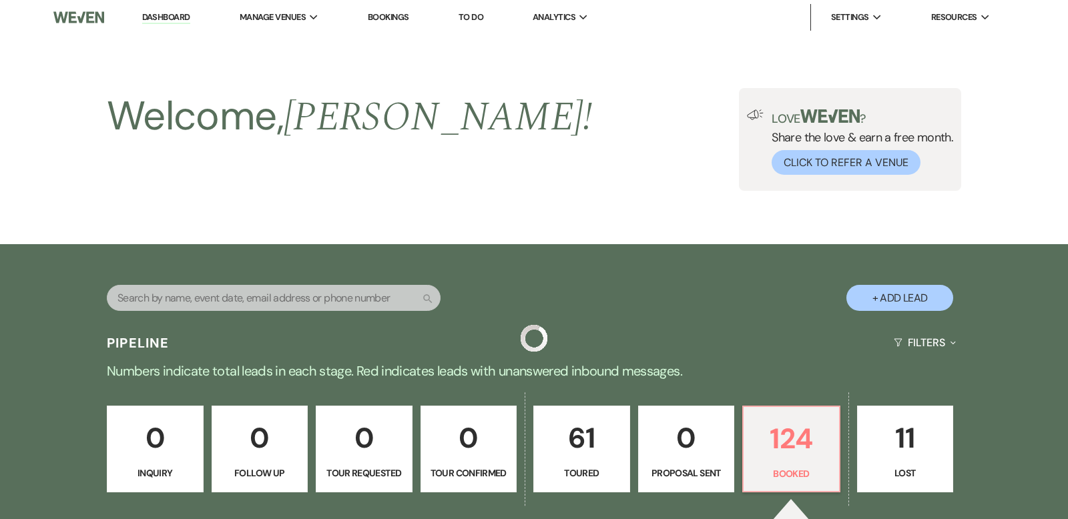
scroll to position [4174, 0]
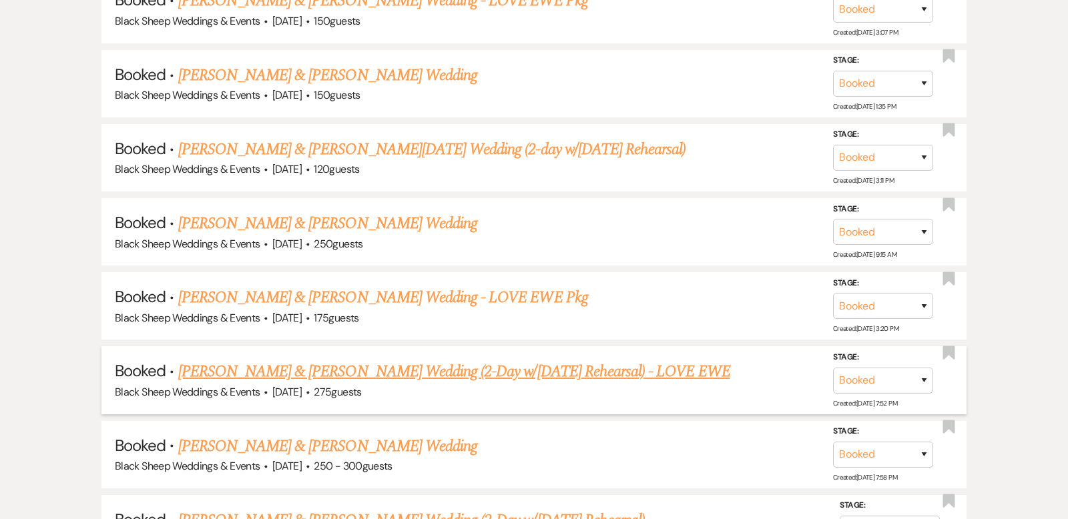
click at [338, 360] on link "[PERSON_NAME] & [PERSON_NAME] Wedding (2-Day w/[DATE] Rehearsal) - LOVE EWE" at bounding box center [454, 372] width 552 height 24
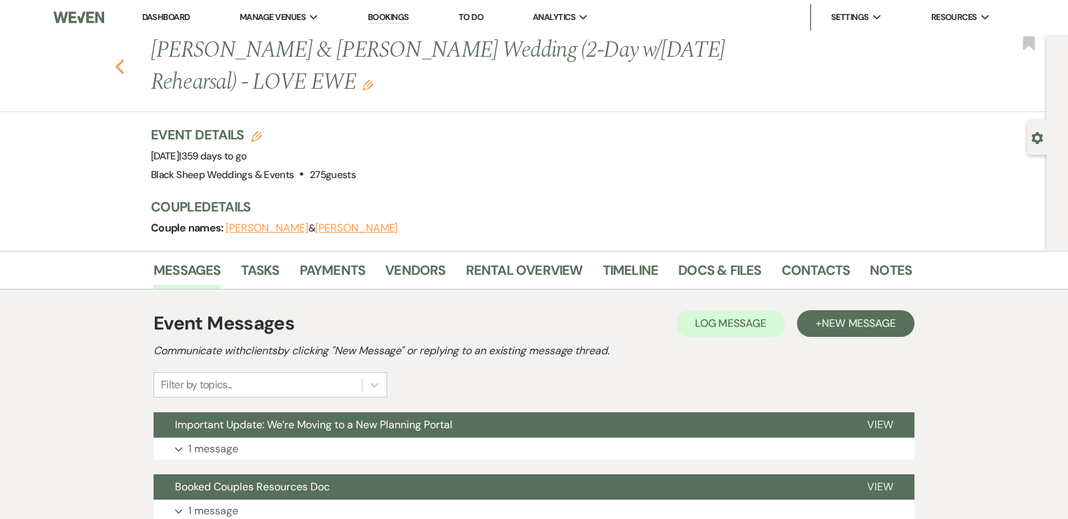
click at [117, 63] on icon "Previous" at bounding box center [120, 67] width 10 height 16
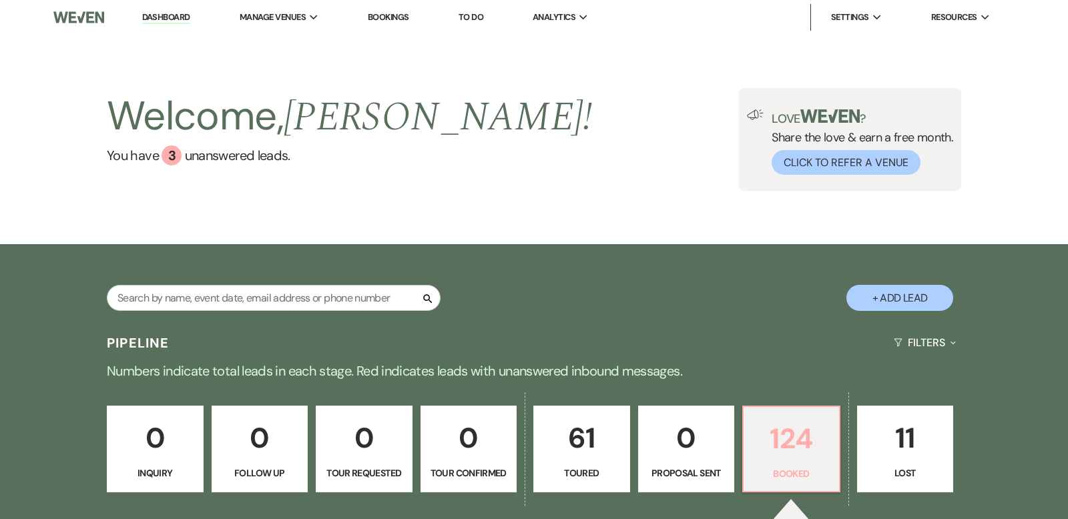
click at [803, 426] on p "124" at bounding box center [790, 438] width 79 height 45
click at [778, 435] on p "124" at bounding box center [790, 438] width 79 height 45
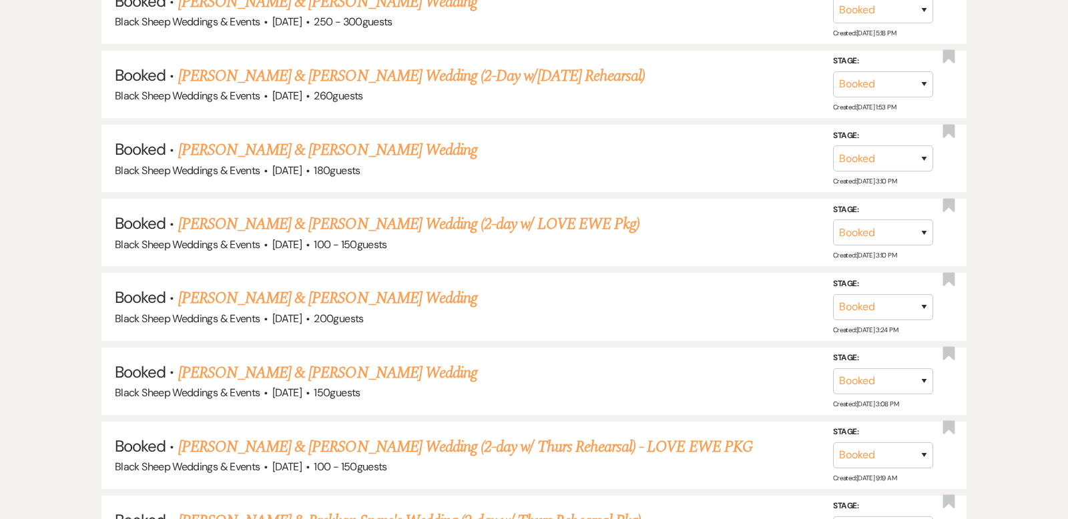
scroll to position [5433, 0]
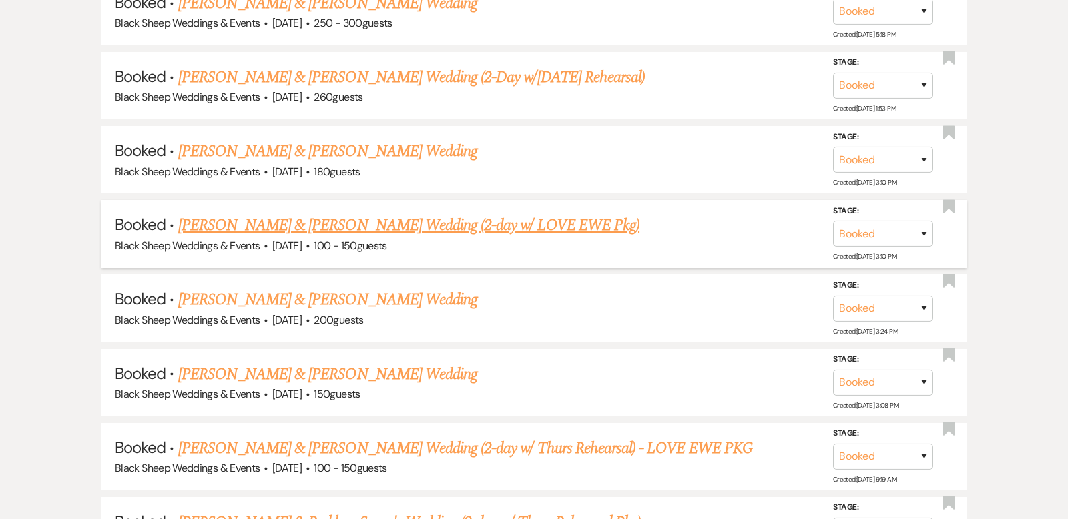
click at [326, 214] on link "[PERSON_NAME] & [PERSON_NAME] Wedding (2-day w/ LOVE EWE Pkg)" at bounding box center [408, 226] width 461 height 24
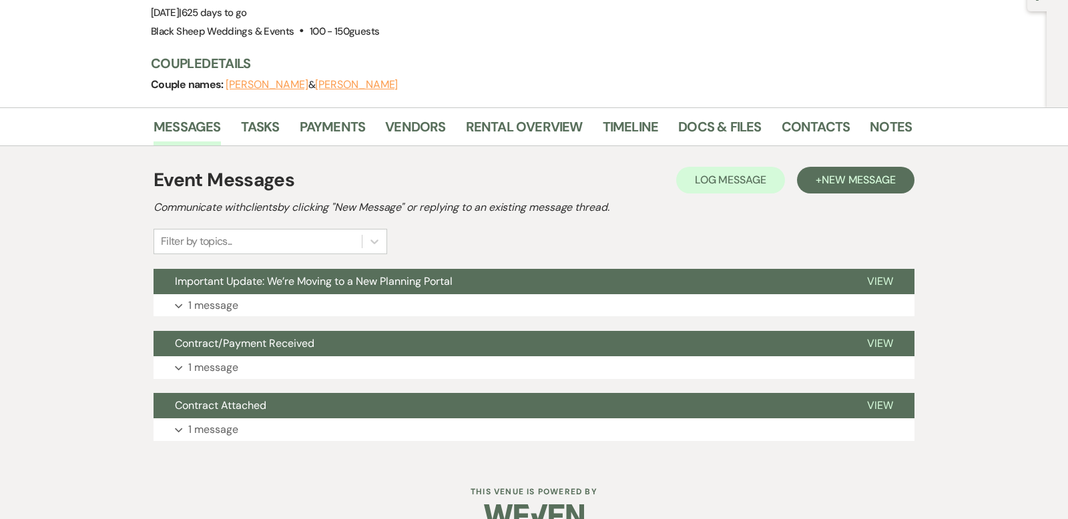
scroll to position [170, 0]
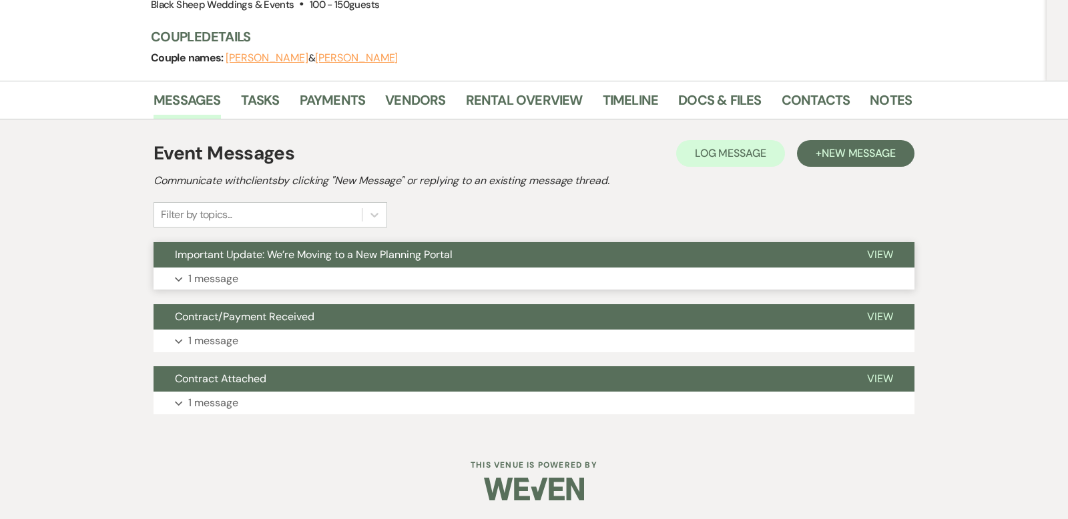
click at [182, 277] on use "button" at bounding box center [178, 279] width 7 height 5
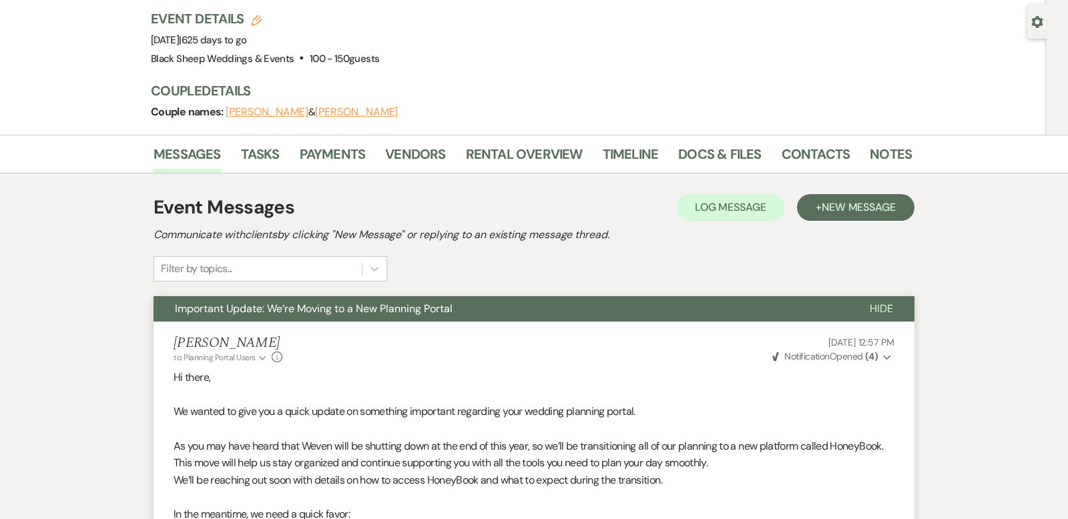
scroll to position [0, 0]
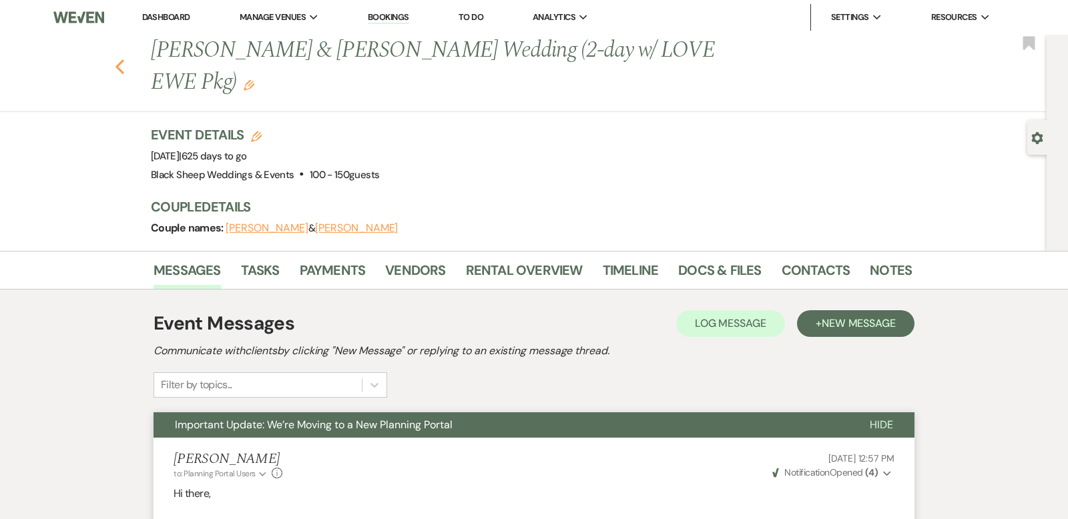
click at [118, 65] on use "button" at bounding box center [119, 66] width 9 height 15
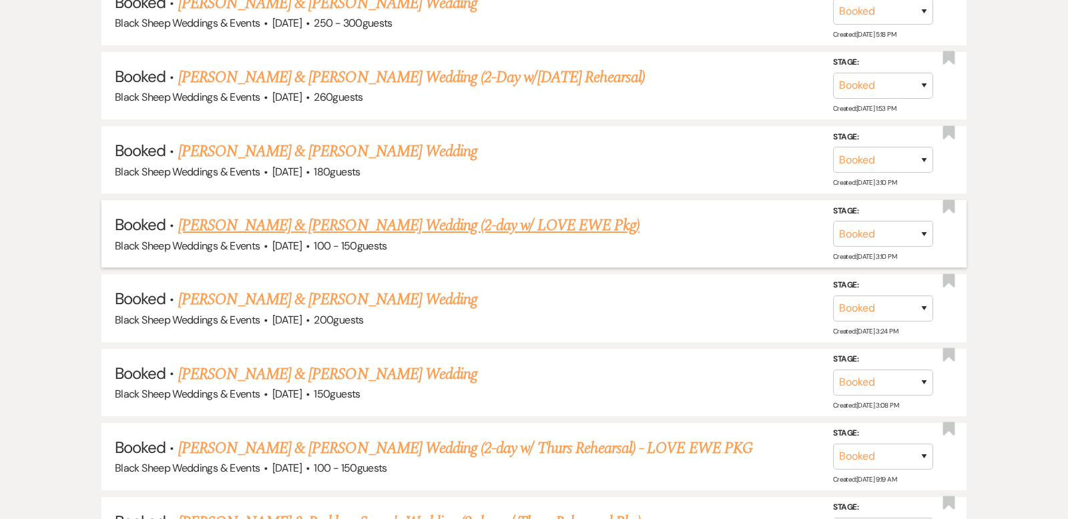
click at [346, 214] on link "[PERSON_NAME] & [PERSON_NAME] Wedding (2-day w/ LOVE EWE Pkg)" at bounding box center [408, 226] width 461 height 24
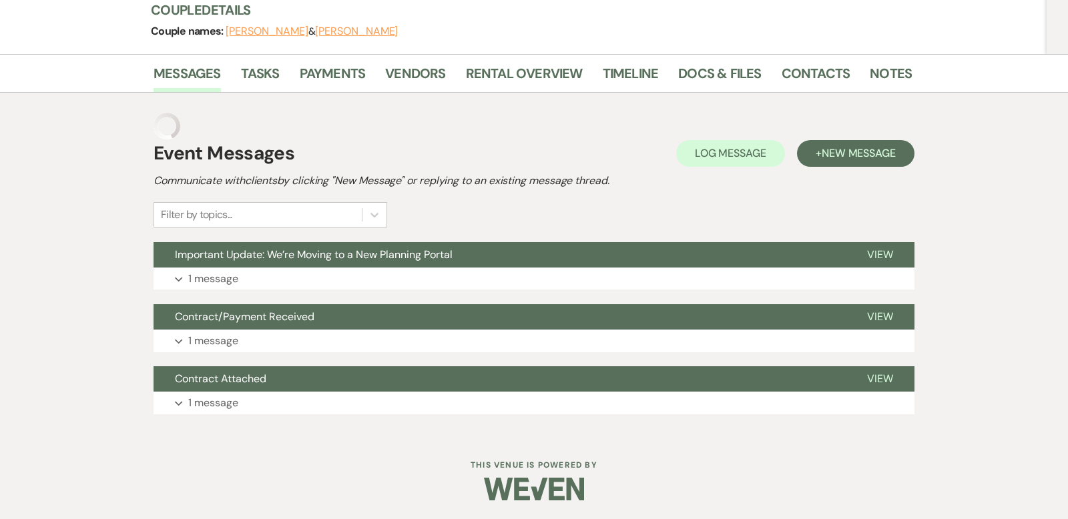
scroll to position [170, 0]
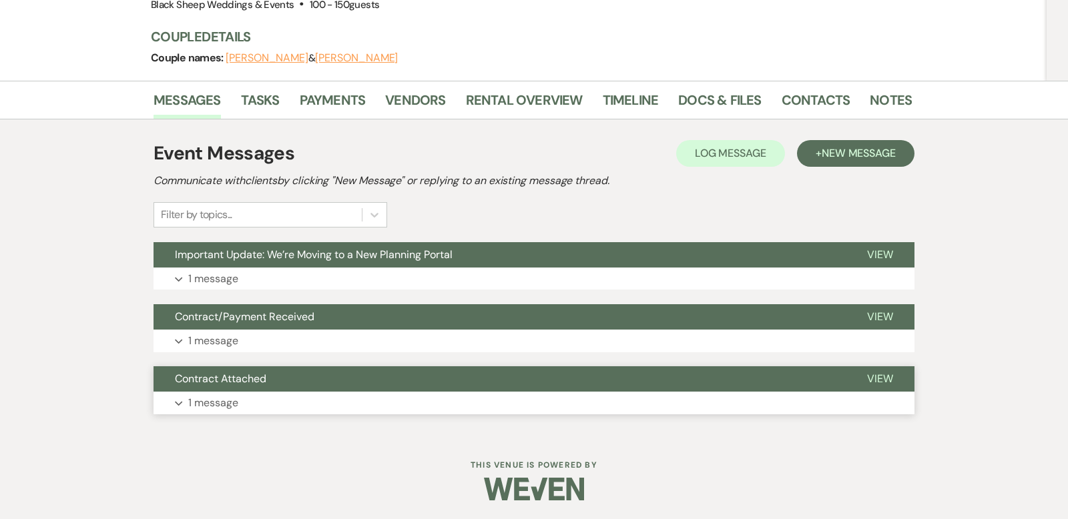
click at [183, 400] on button "Expand 1 message" at bounding box center [534, 403] width 761 height 23
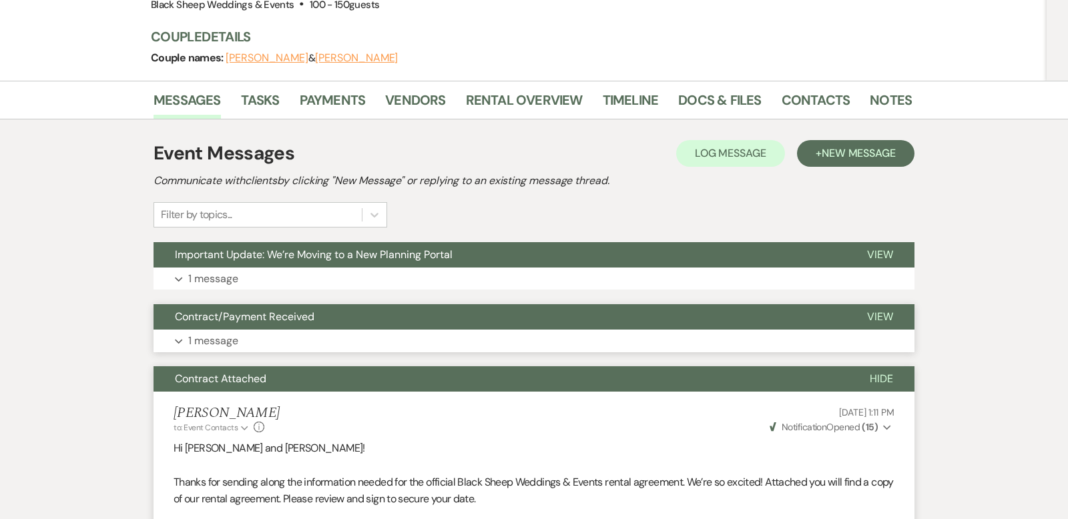
click at [178, 336] on button "Expand 1 message" at bounding box center [534, 341] width 761 height 23
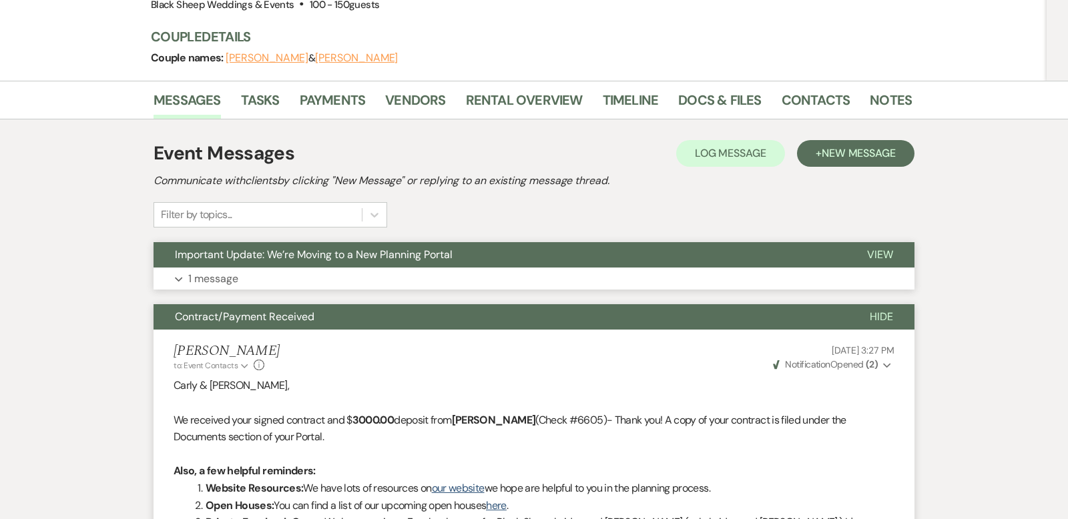
click at [176, 277] on use "button" at bounding box center [178, 279] width 7 height 5
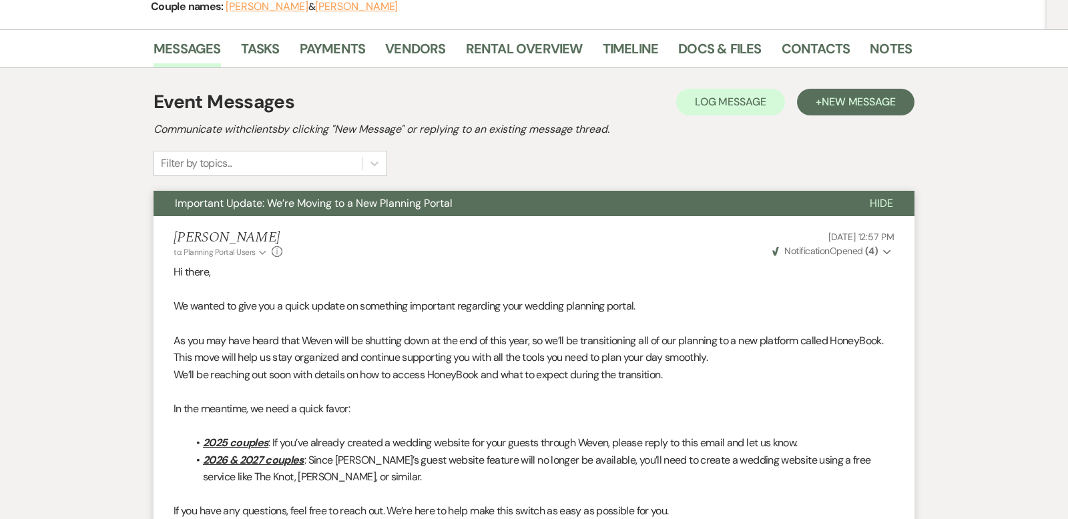
scroll to position [220, 0]
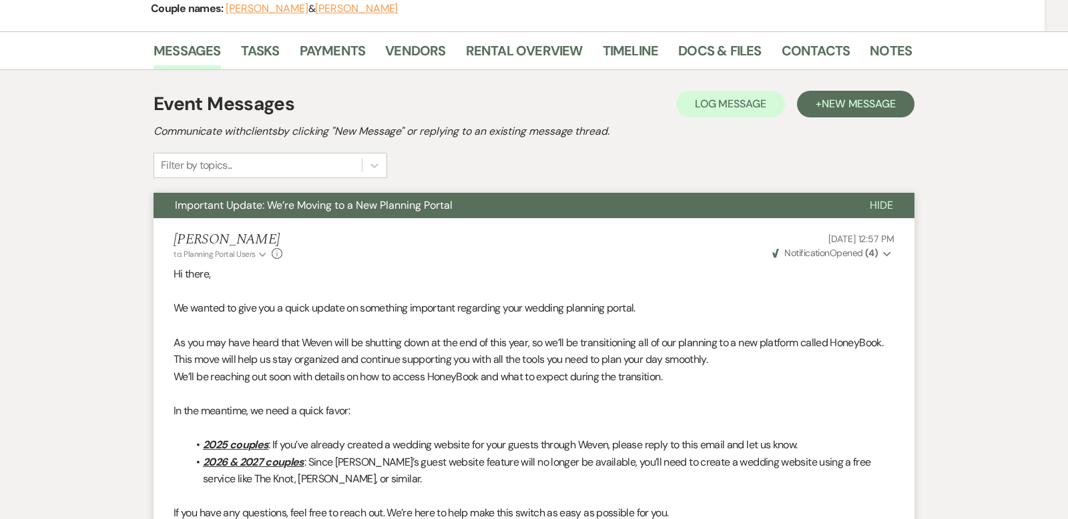
click at [886, 200] on span "Hide" at bounding box center [881, 205] width 23 height 14
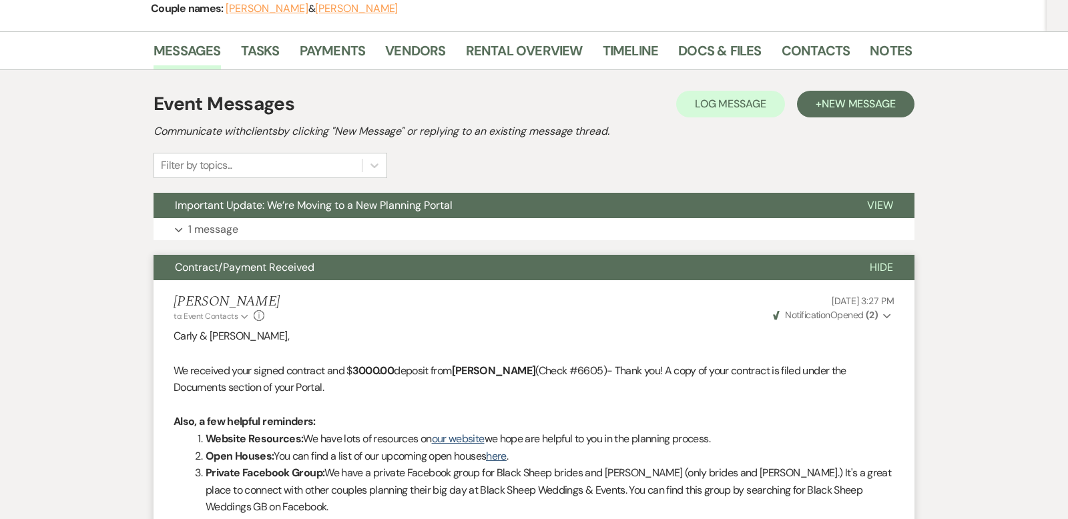
click at [890, 261] on span "Hide" at bounding box center [881, 267] width 23 height 14
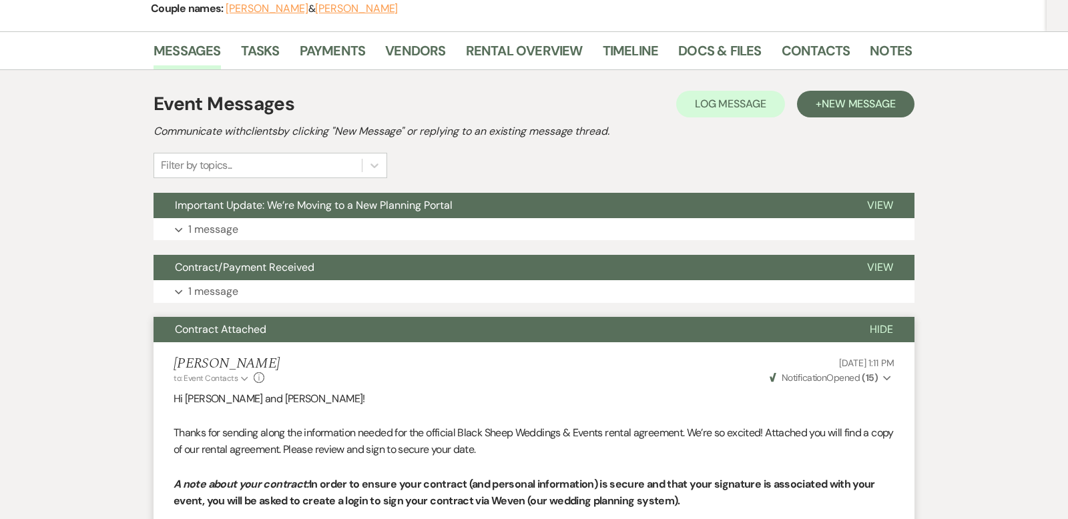
click at [888, 325] on span "Hide" at bounding box center [881, 329] width 23 height 14
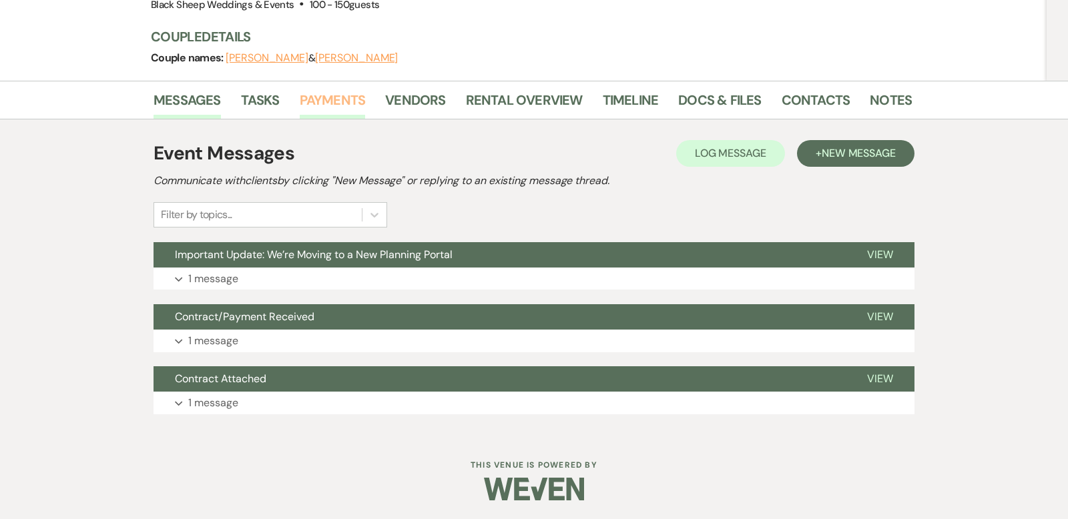
click at [330, 97] on link "Payments" at bounding box center [333, 103] width 66 height 29
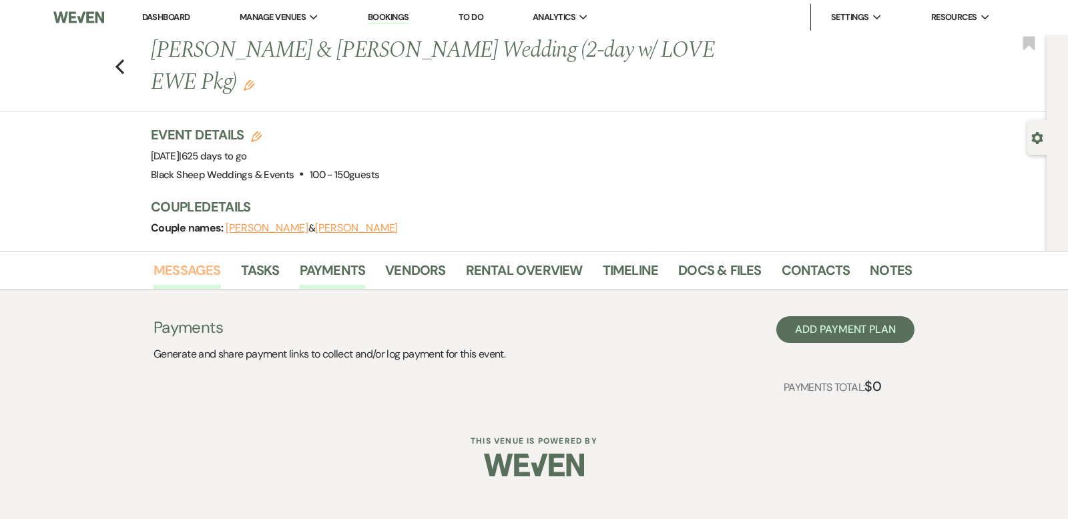
click at [186, 273] on link "Messages" at bounding box center [187, 274] width 67 height 29
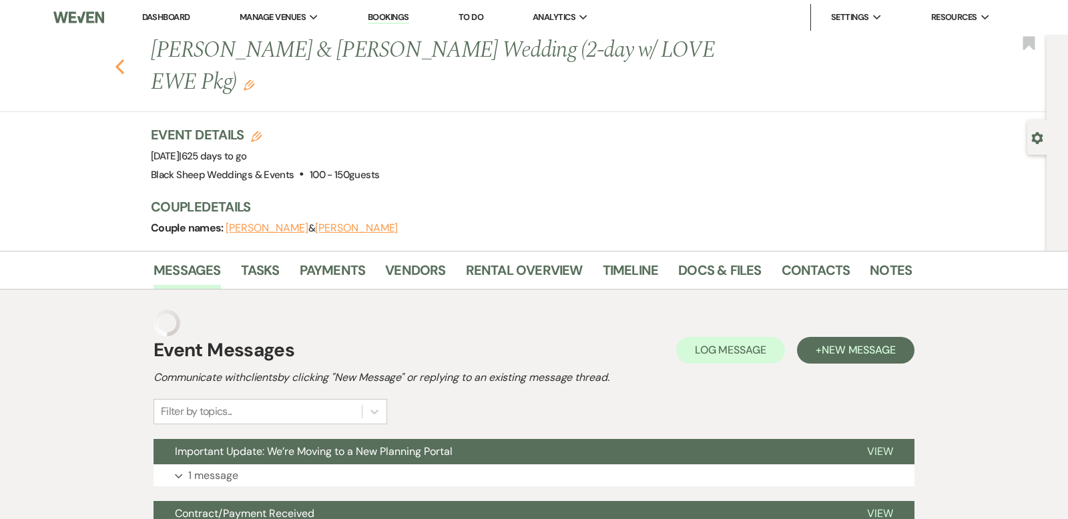
click at [122, 62] on icon "Previous" at bounding box center [120, 67] width 10 height 16
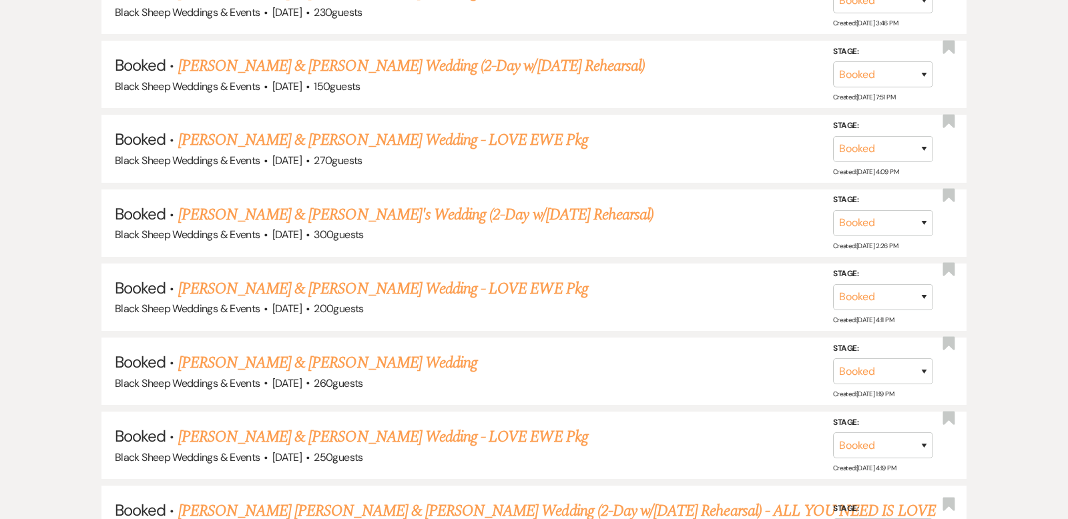
scroll to position [2753, 0]
